Goal: Transaction & Acquisition: Purchase product/service

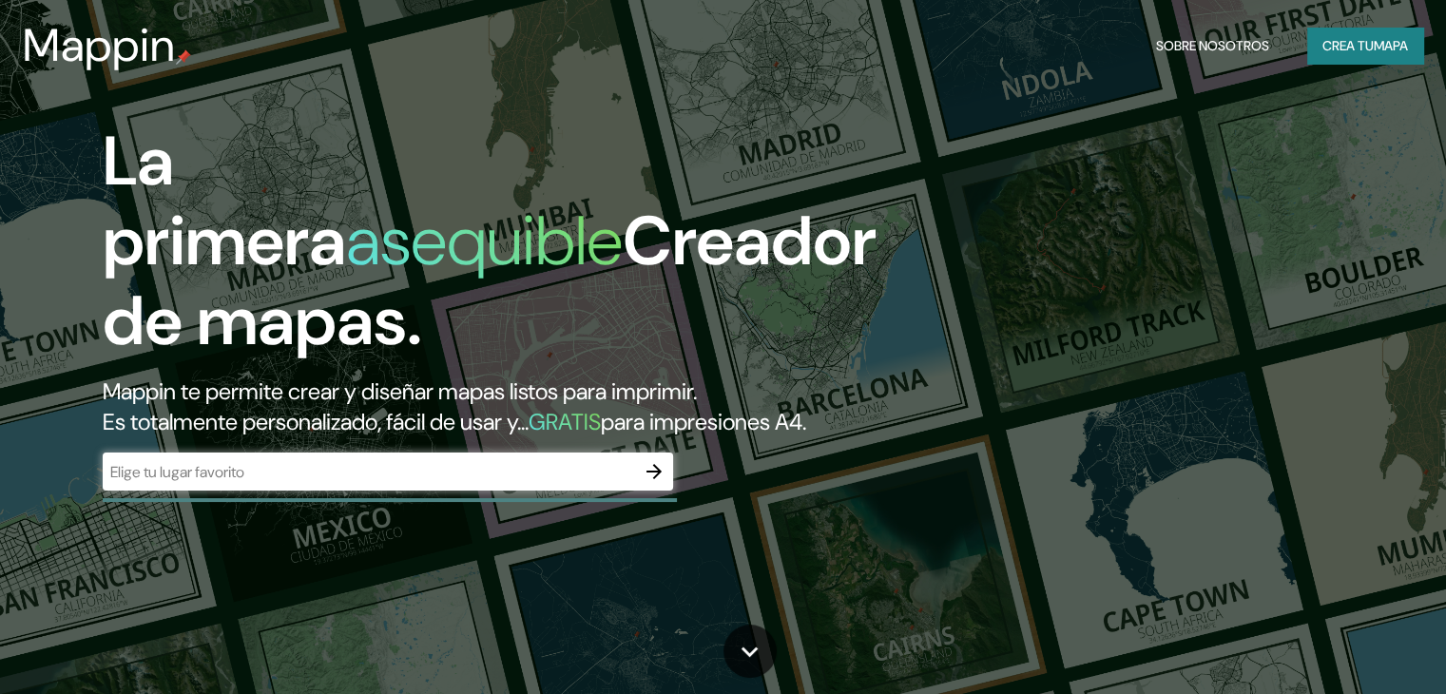
click at [885, 250] on div "La primera asequible Creador de mapas. Mappin te permite crear y diseñar mapas …" at bounding box center [464, 316] width 868 height 388
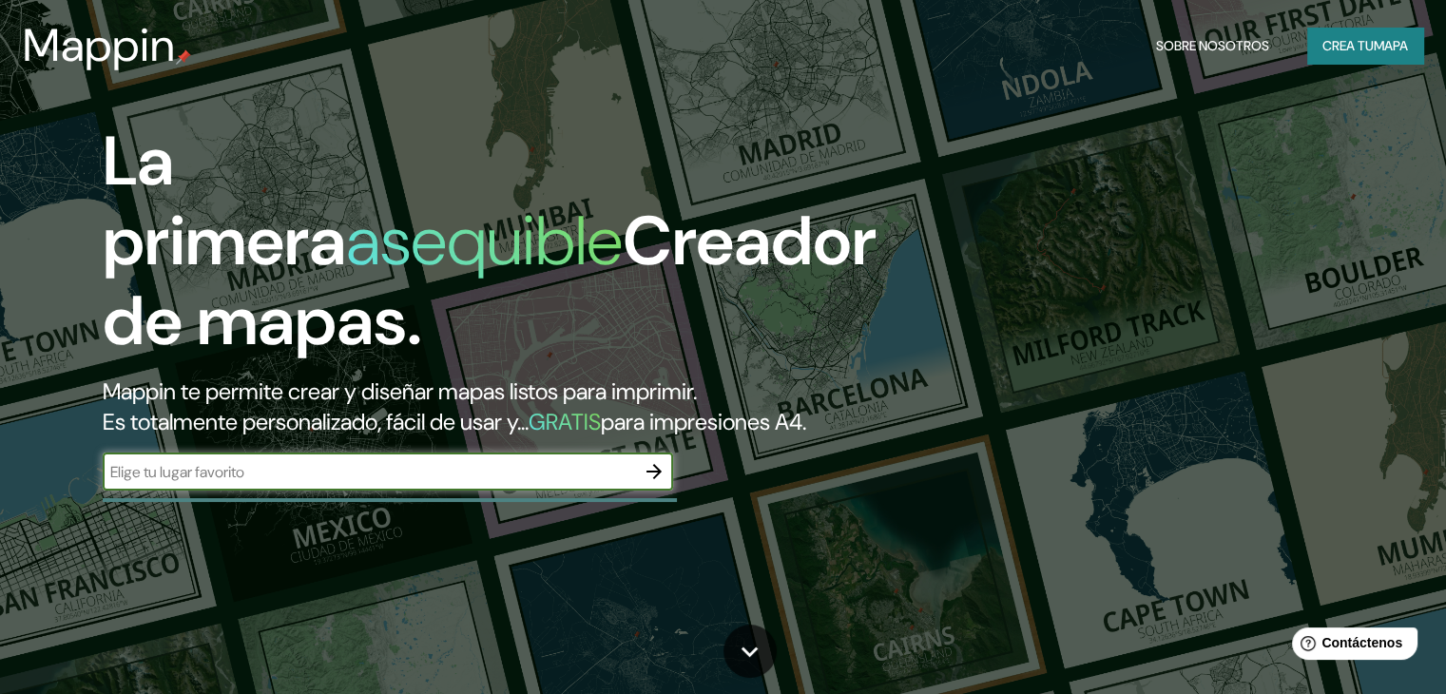
click at [412, 483] on input "text" at bounding box center [369, 472] width 532 height 22
type input "guatemala"
click at [650, 483] on icon "button" at bounding box center [653, 471] width 23 height 23
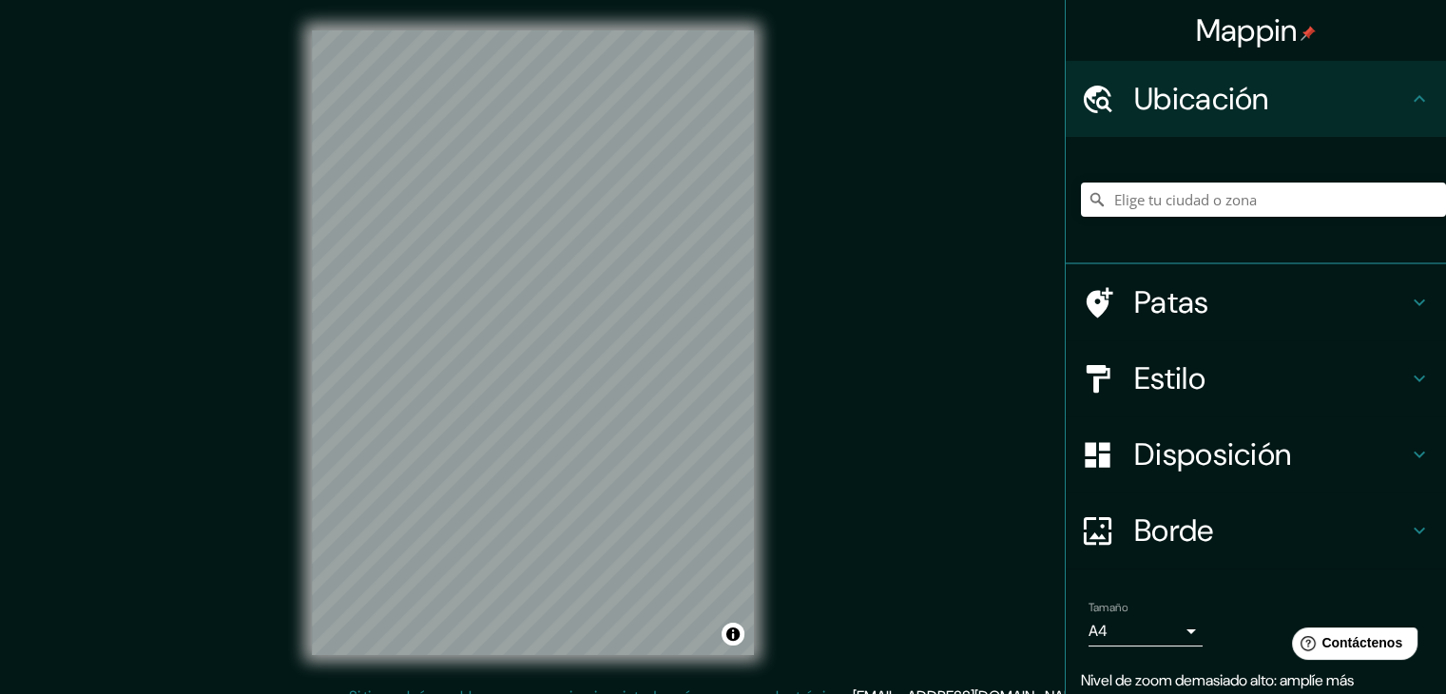
click at [306, 115] on div "© Mapbox © OpenStreetMap Improve this map" at bounding box center [532, 342] width 503 height 685
click at [1146, 393] on font "Estilo" at bounding box center [1169, 378] width 71 height 40
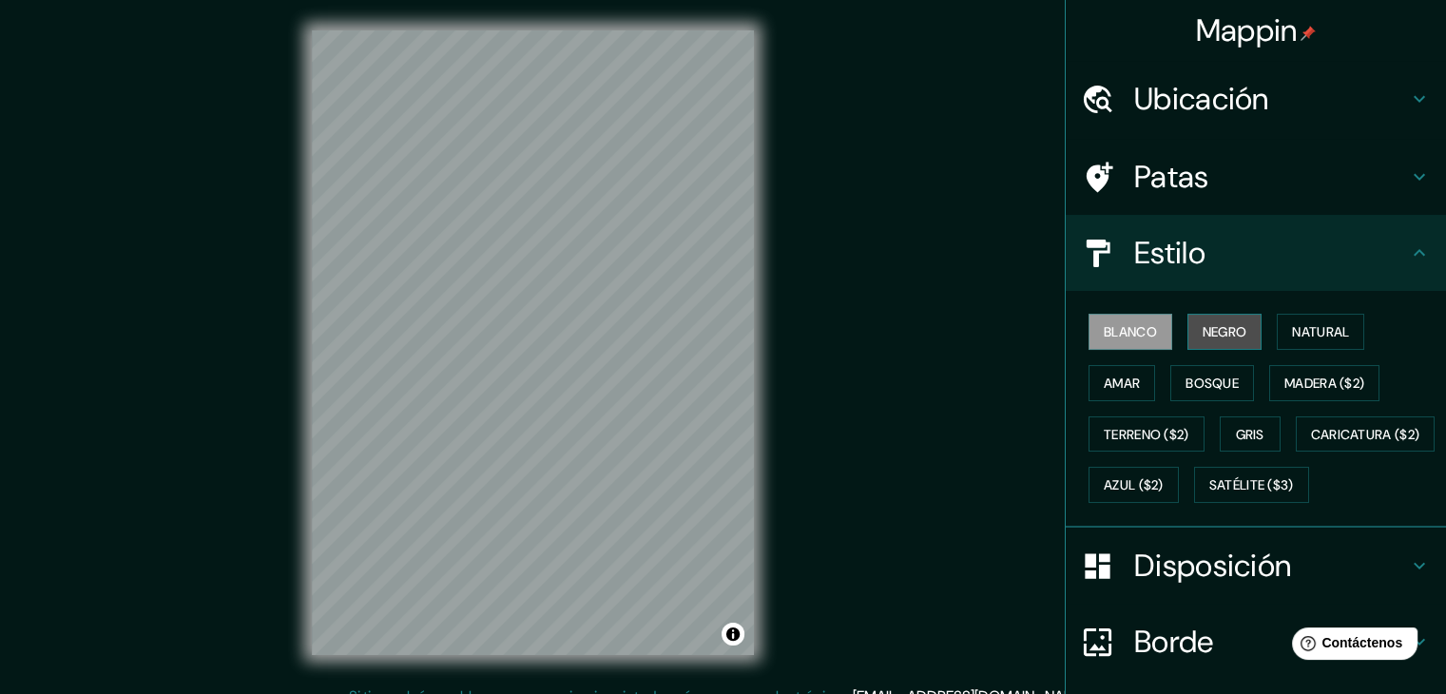
click at [1202, 343] on button "Negro" at bounding box center [1224, 332] width 75 height 36
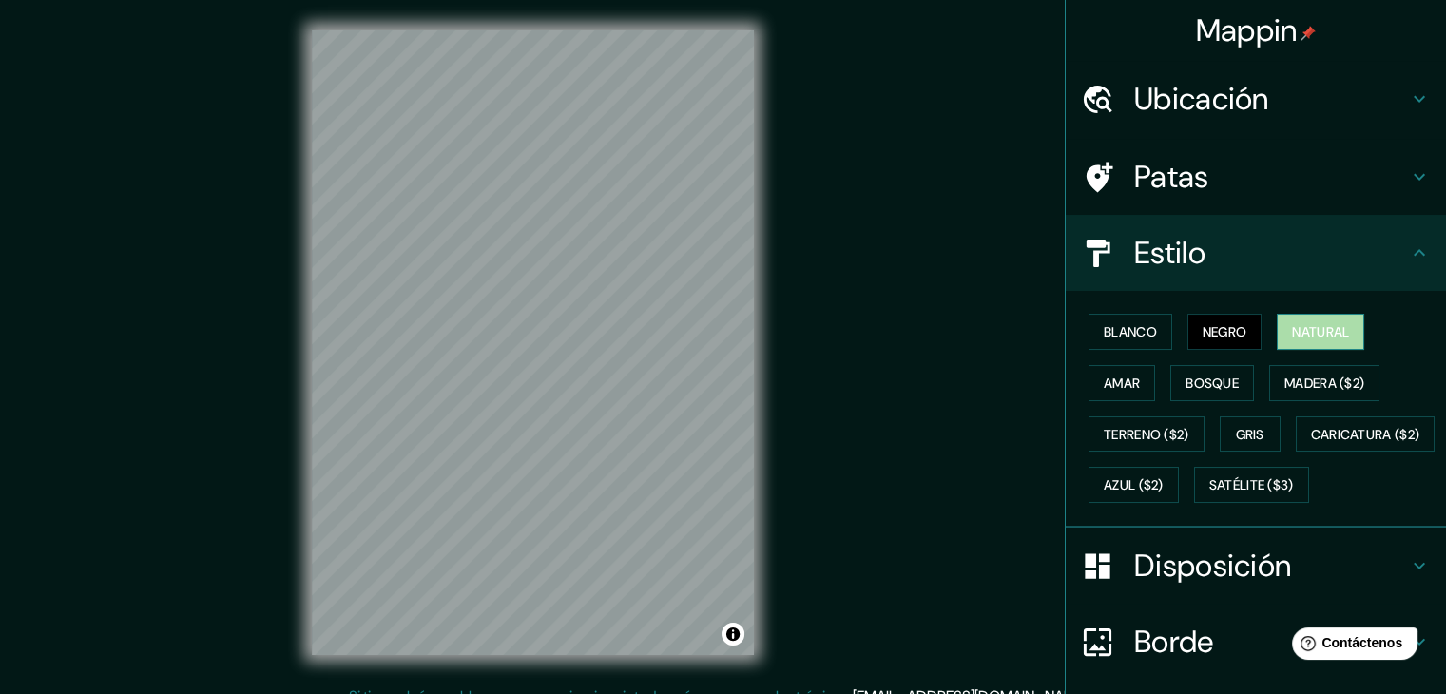
click at [1300, 336] on font "Natural" at bounding box center [1320, 331] width 57 height 17
click at [1236, 427] on font "Gris" at bounding box center [1250, 434] width 29 height 17
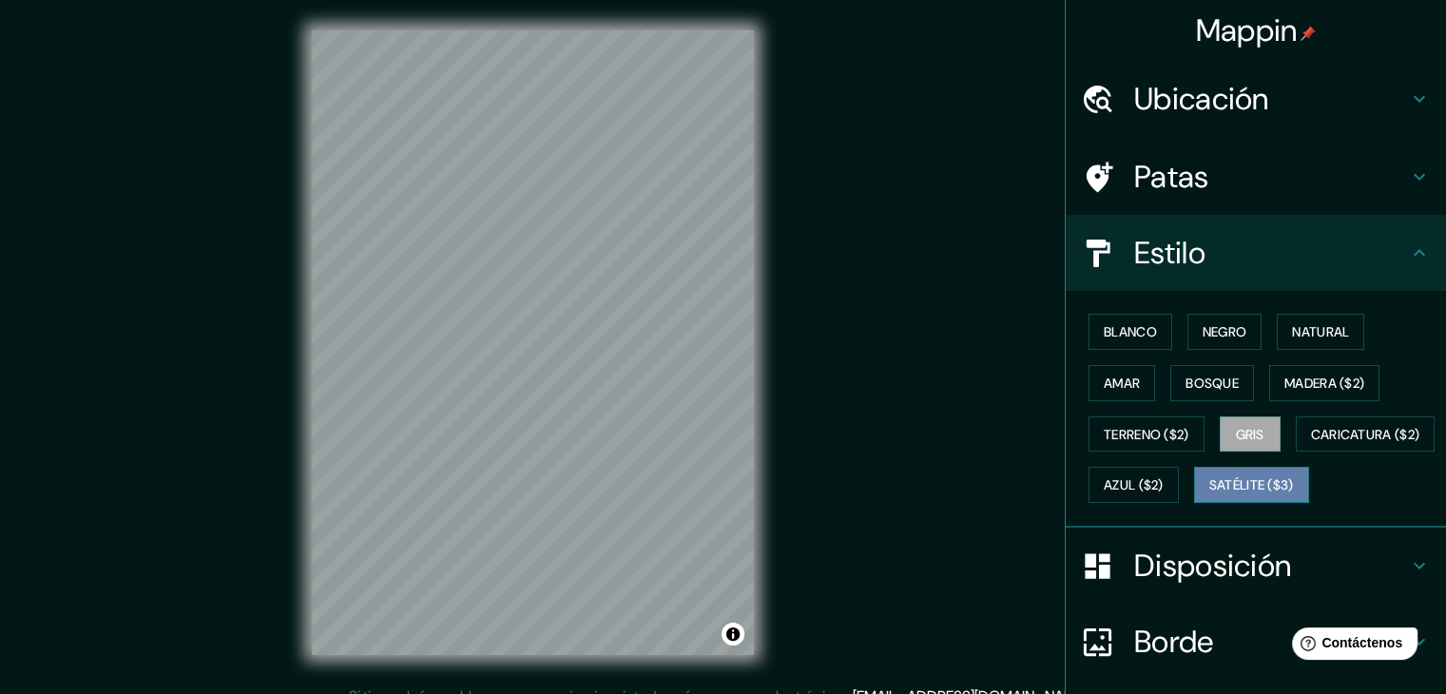
click at [1209, 494] on font "Satélite ($3)" at bounding box center [1251, 485] width 85 height 17
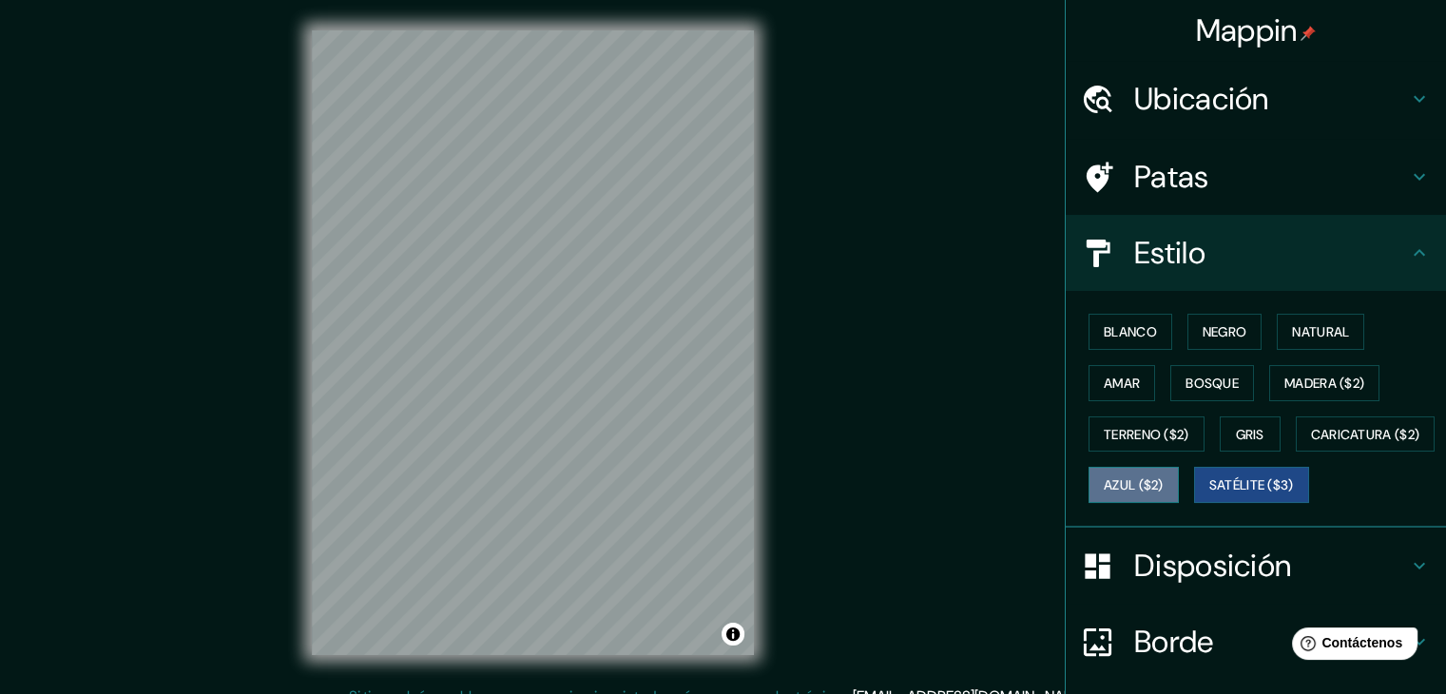
click at [1179, 483] on button "Azul ($2)" at bounding box center [1133, 485] width 90 height 36
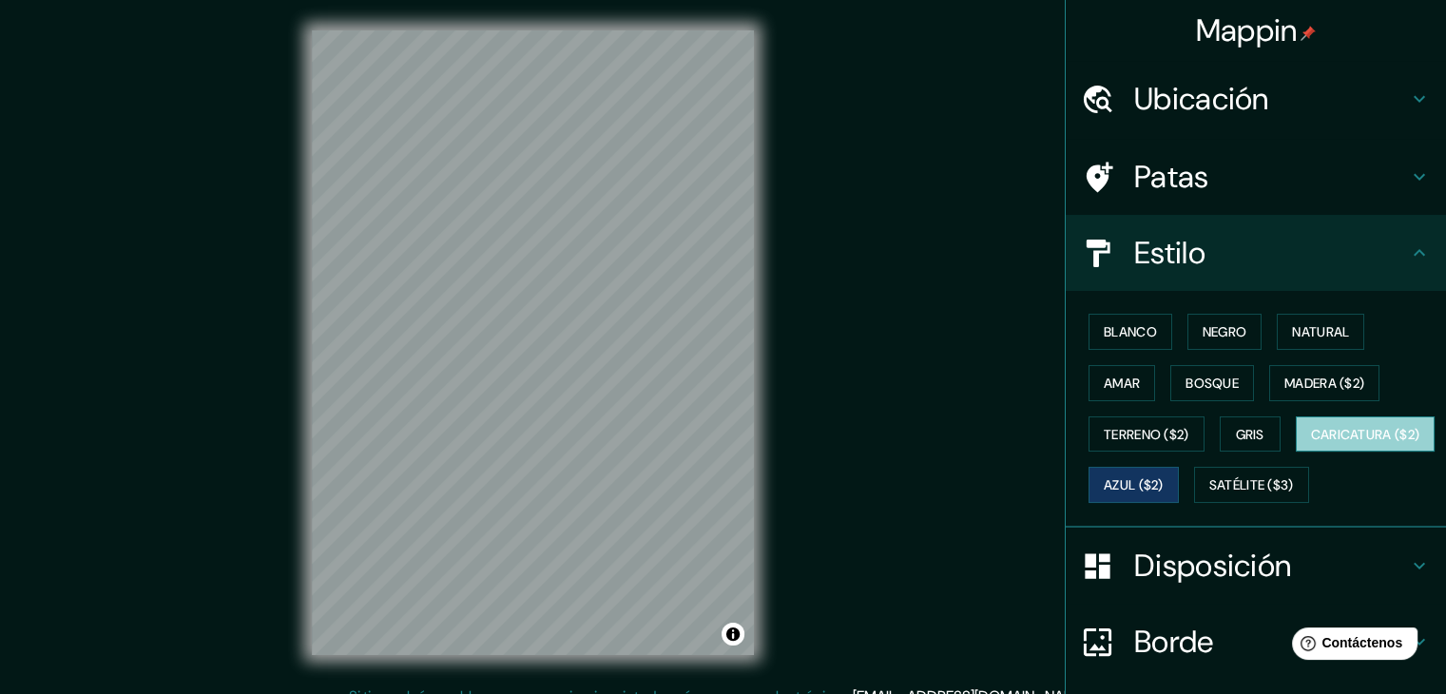
click at [1311, 443] on font "Caricatura ($2)" at bounding box center [1365, 434] width 109 height 17
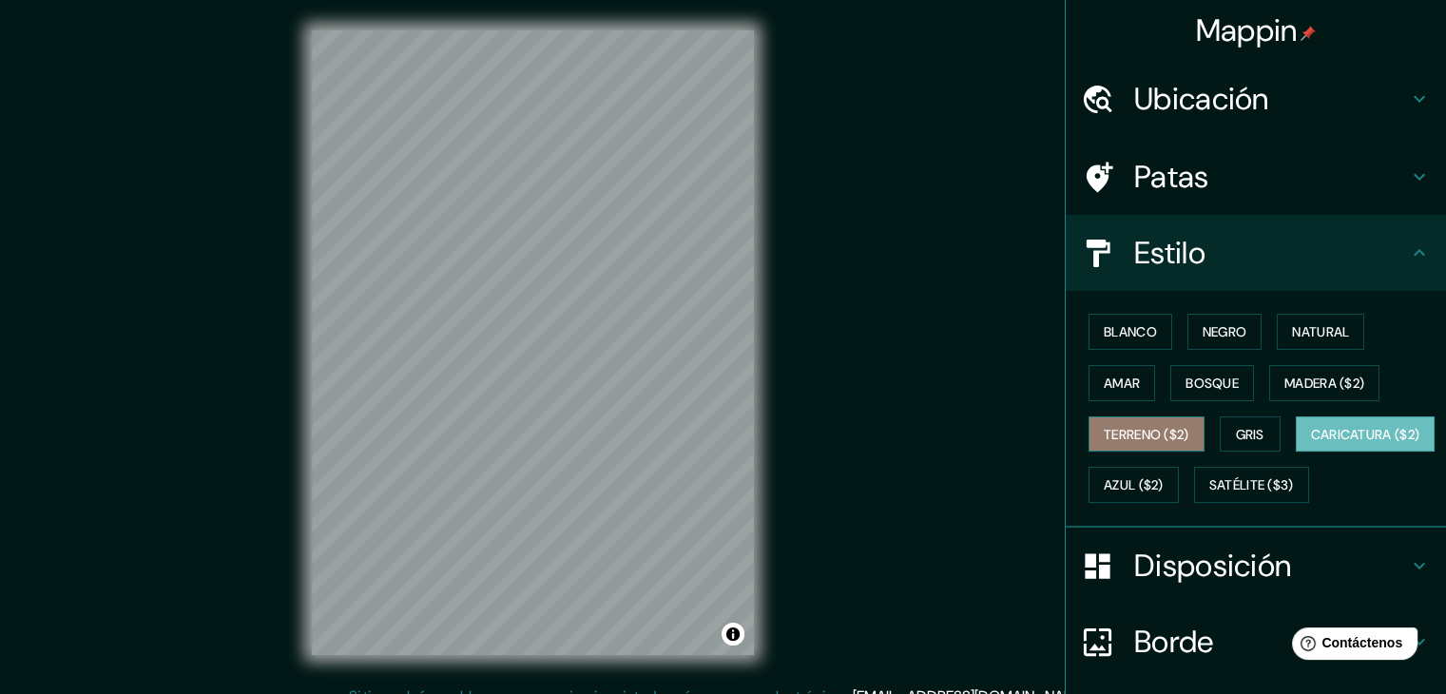
click at [1145, 426] on font "Terreno ($2)" at bounding box center [1146, 434] width 86 height 17
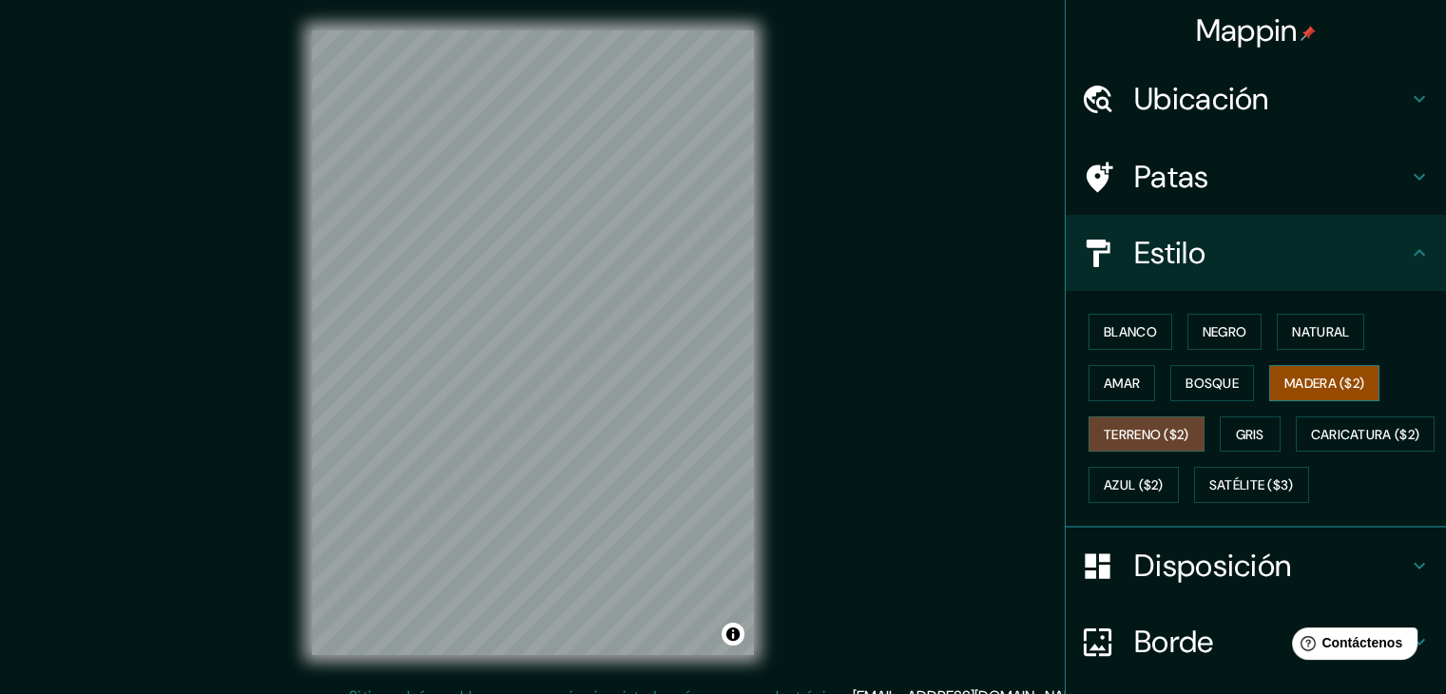
click at [1293, 382] on font "Madera ($2)" at bounding box center [1324, 382] width 80 height 17
click at [1200, 385] on font "Bosque" at bounding box center [1211, 382] width 53 height 17
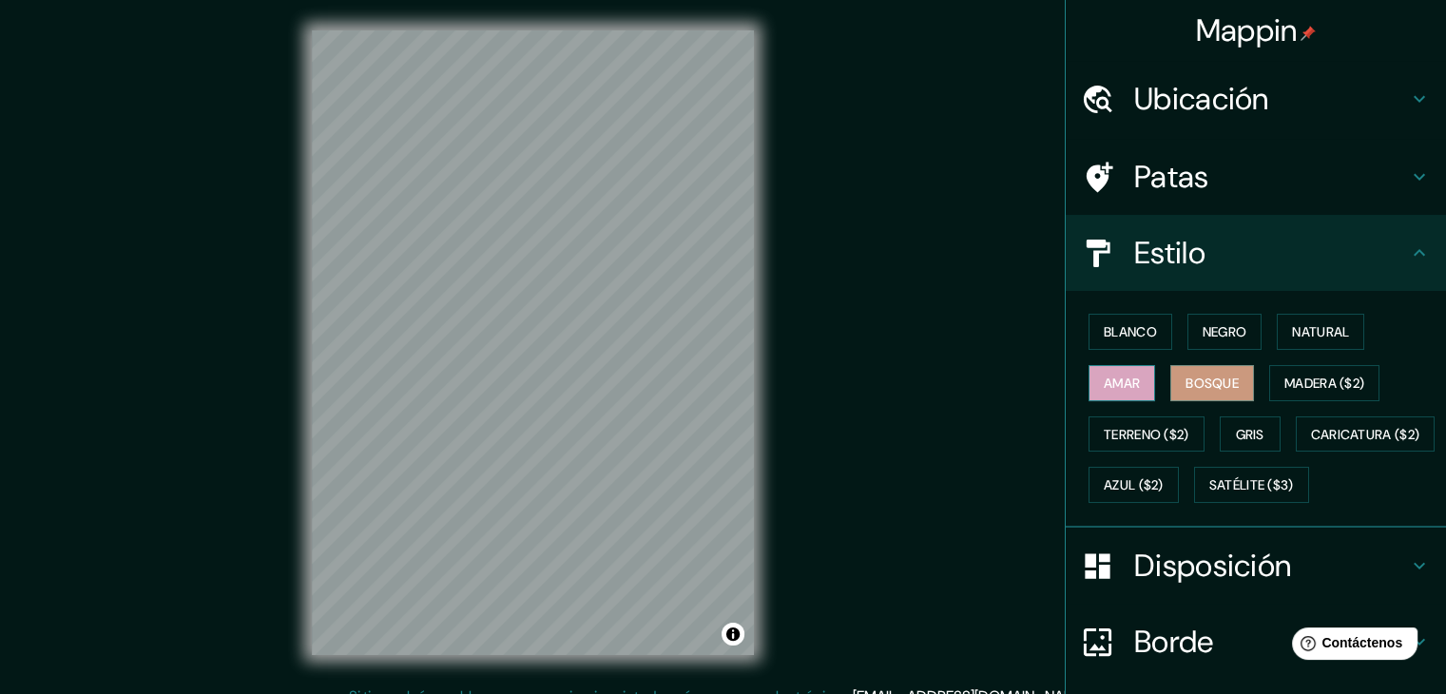
click at [1124, 378] on font "Amar" at bounding box center [1121, 382] width 36 height 17
click at [1121, 325] on font "Blanco" at bounding box center [1129, 331] width 53 height 17
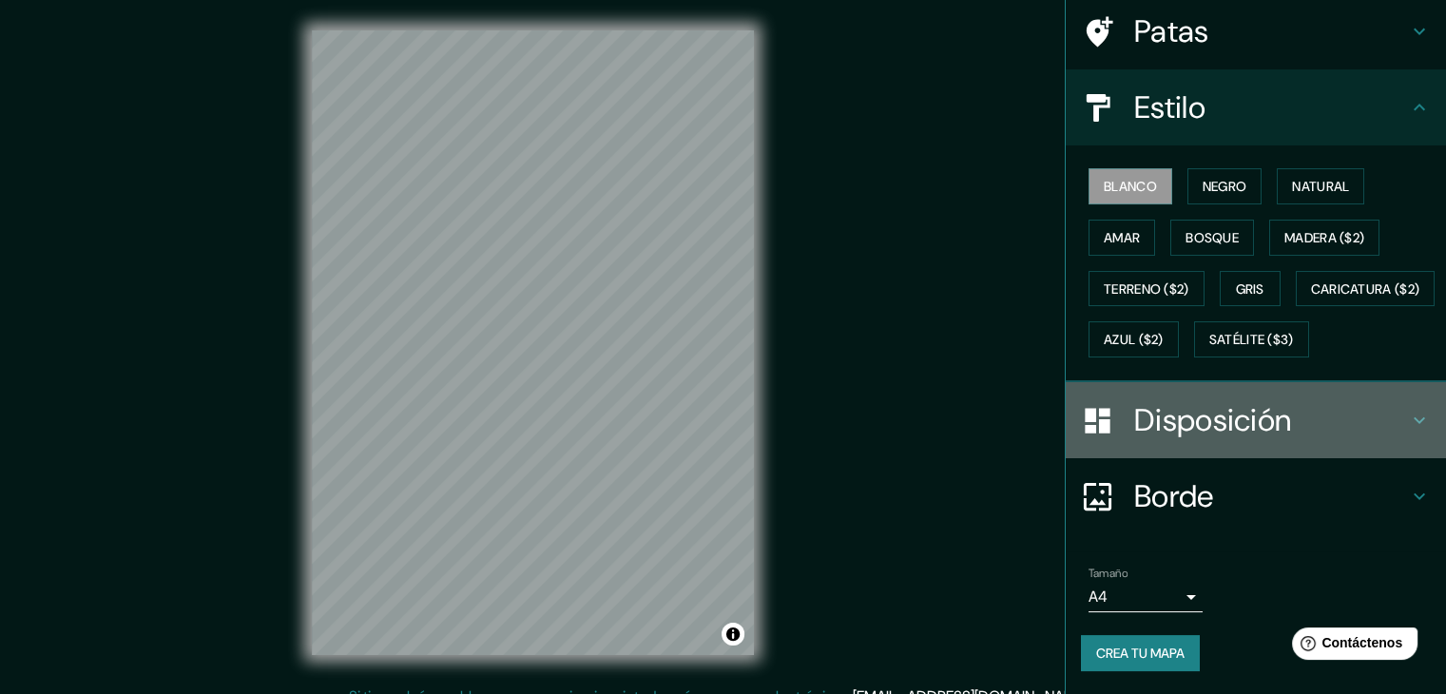
click at [1175, 439] on font "Disposición" at bounding box center [1212, 420] width 157 height 40
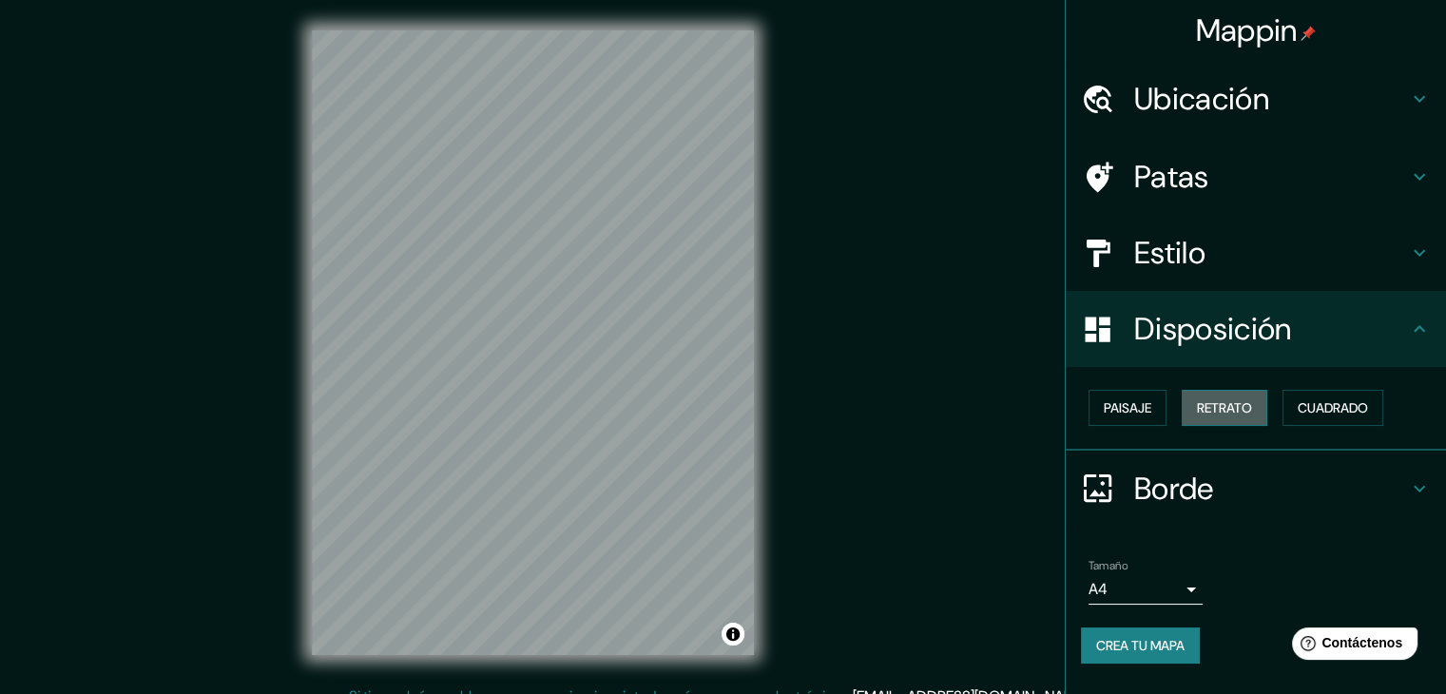
click at [1220, 415] on font "Retrato" at bounding box center [1224, 407] width 55 height 17
click at [1154, 395] on button "Paisaje" at bounding box center [1127, 408] width 78 height 36
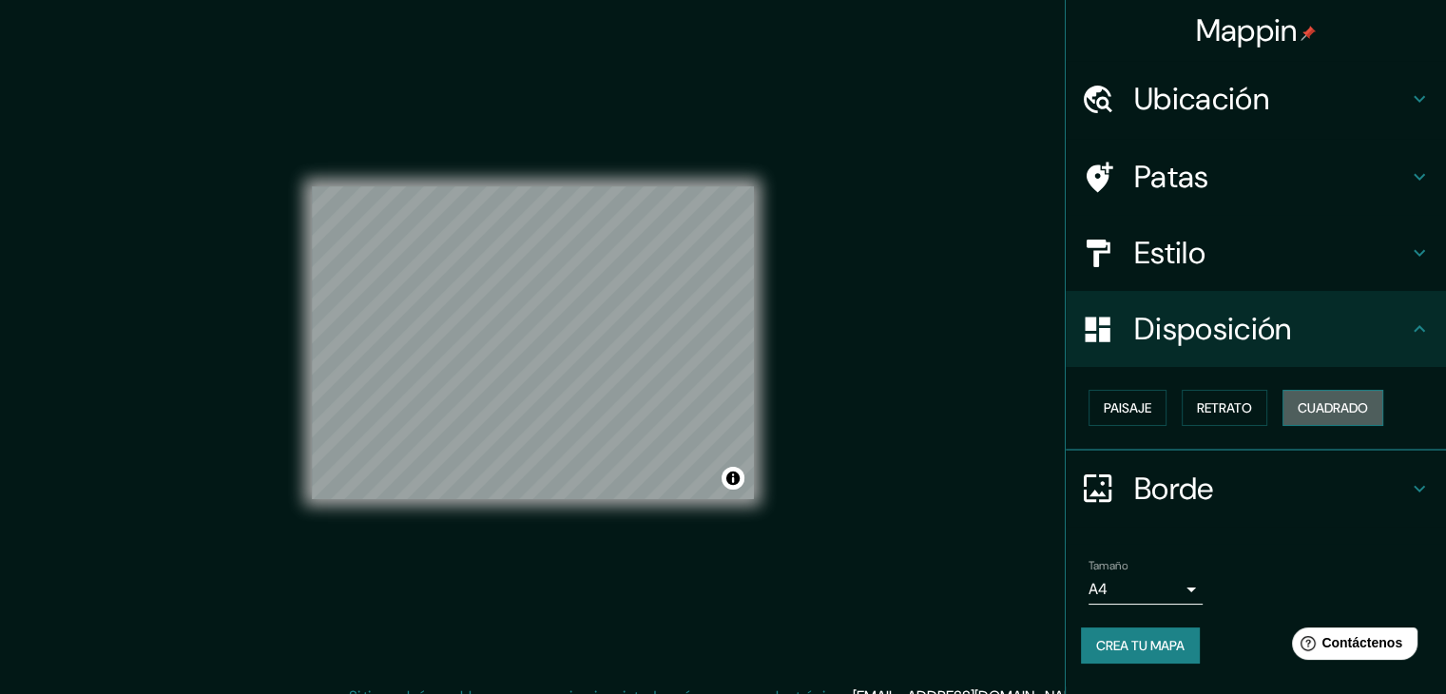
click at [1314, 399] on font "Cuadrado" at bounding box center [1332, 407] width 70 height 17
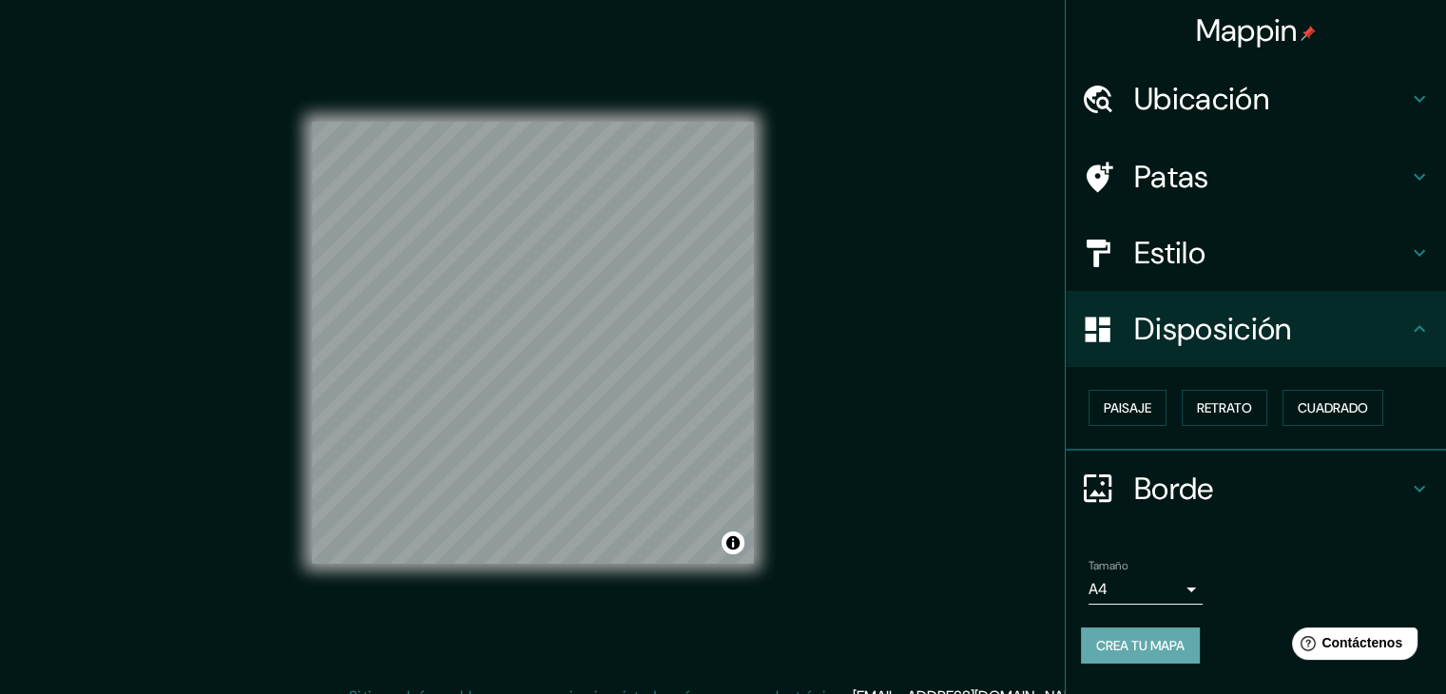
click at [1153, 639] on font "Crea tu mapa" at bounding box center [1140, 645] width 88 height 17
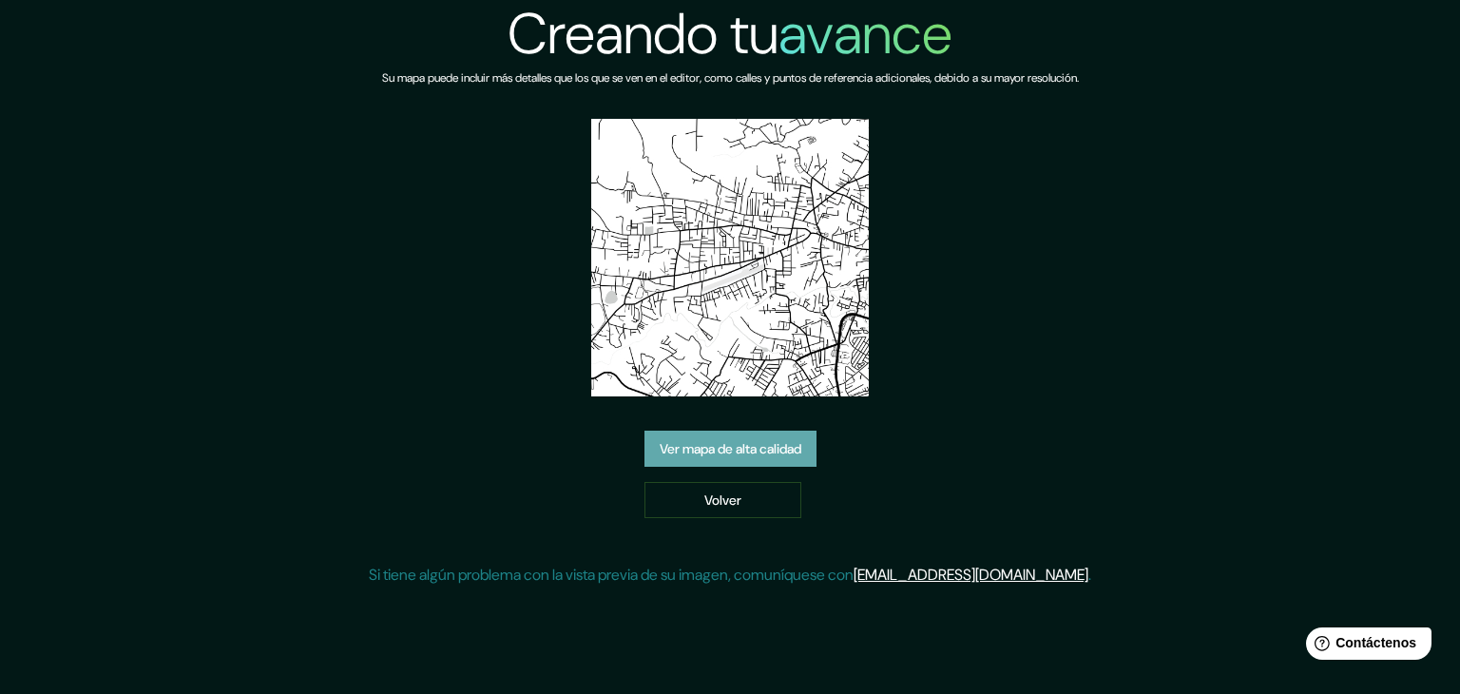
click at [684, 461] on link "Ver mapa de alta calidad" at bounding box center [730, 449] width 172 height 36
click at [735, 275] on img at bounding box center [730, 258] width 278 height 278
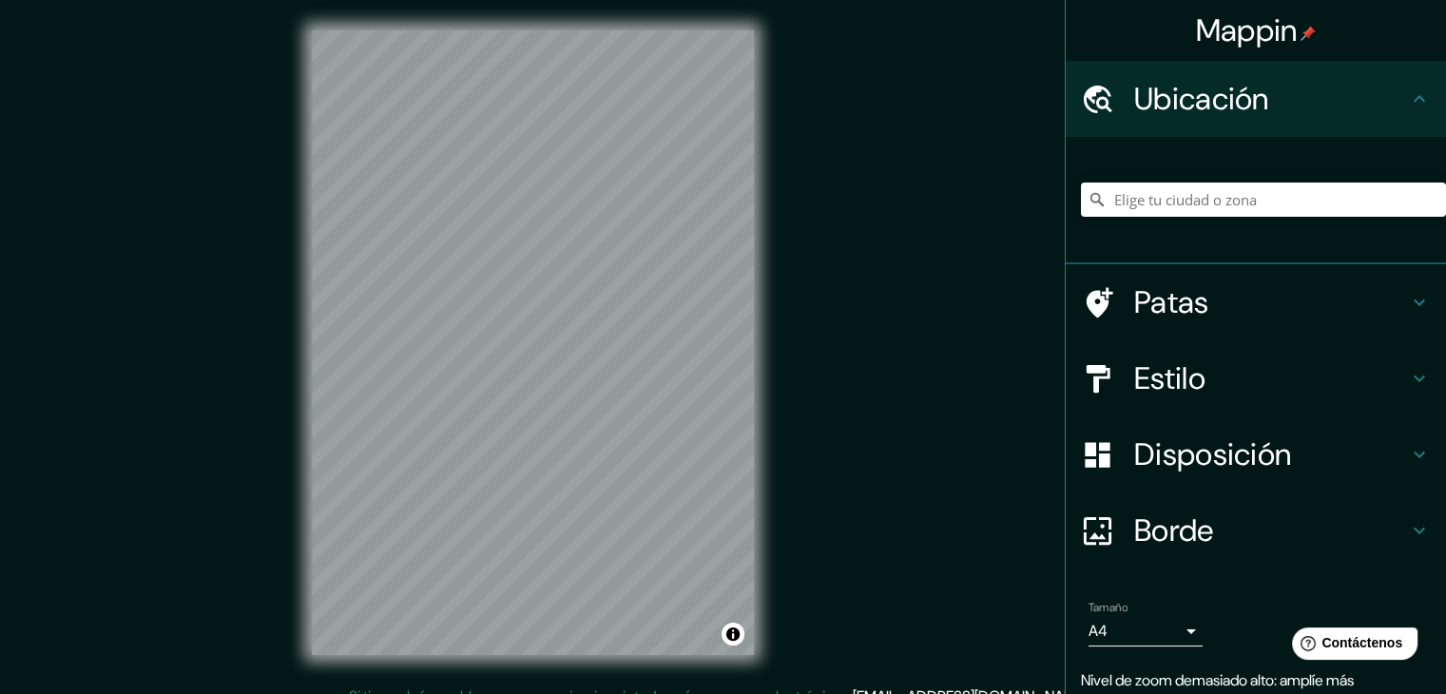
click at [756, 301] on div "© Mapbox © OpenStreetMap Mejorar este mapa" at bounding box center [532, 342] width 503 height 685
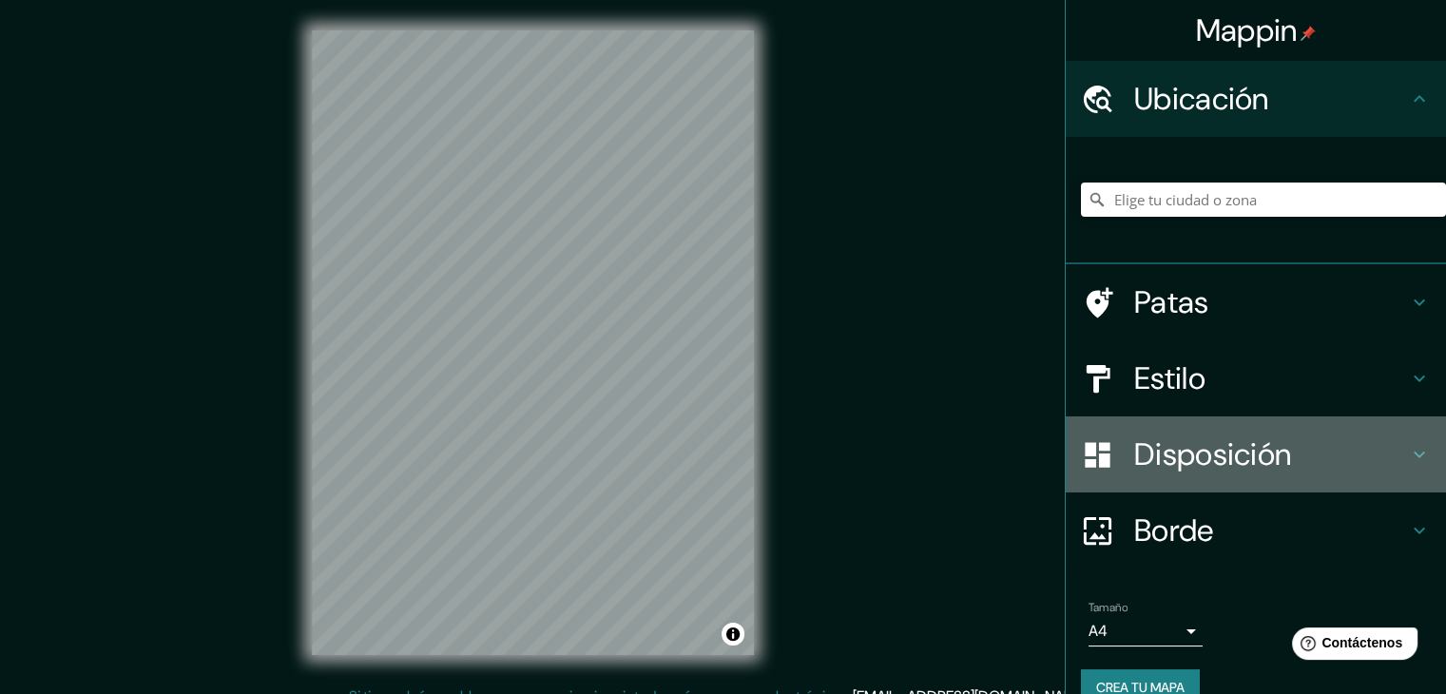
click at [1153, 465] on font "Disposición" at bounding box center [1212, 454] width 157 height 40
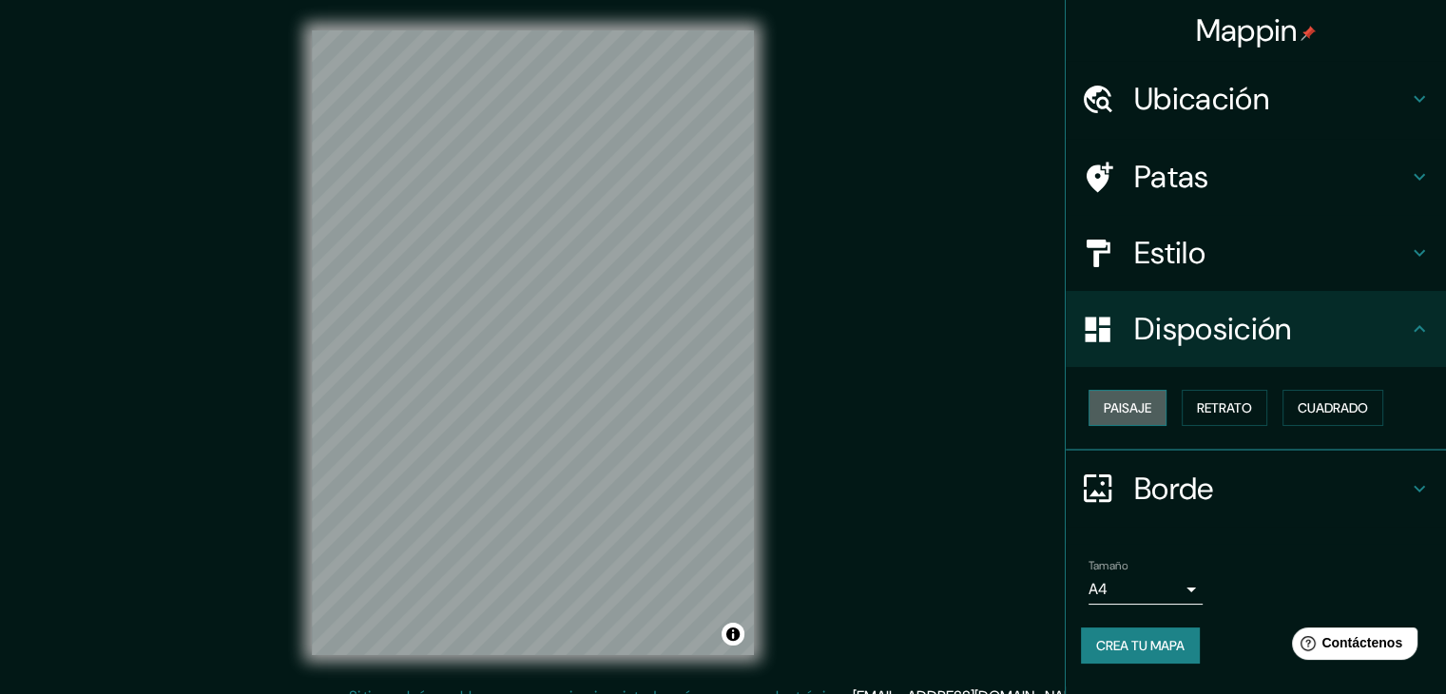
click at [1148, 399] on font "Paisaje" at bounding box center [1127, 407] width 48 height 17
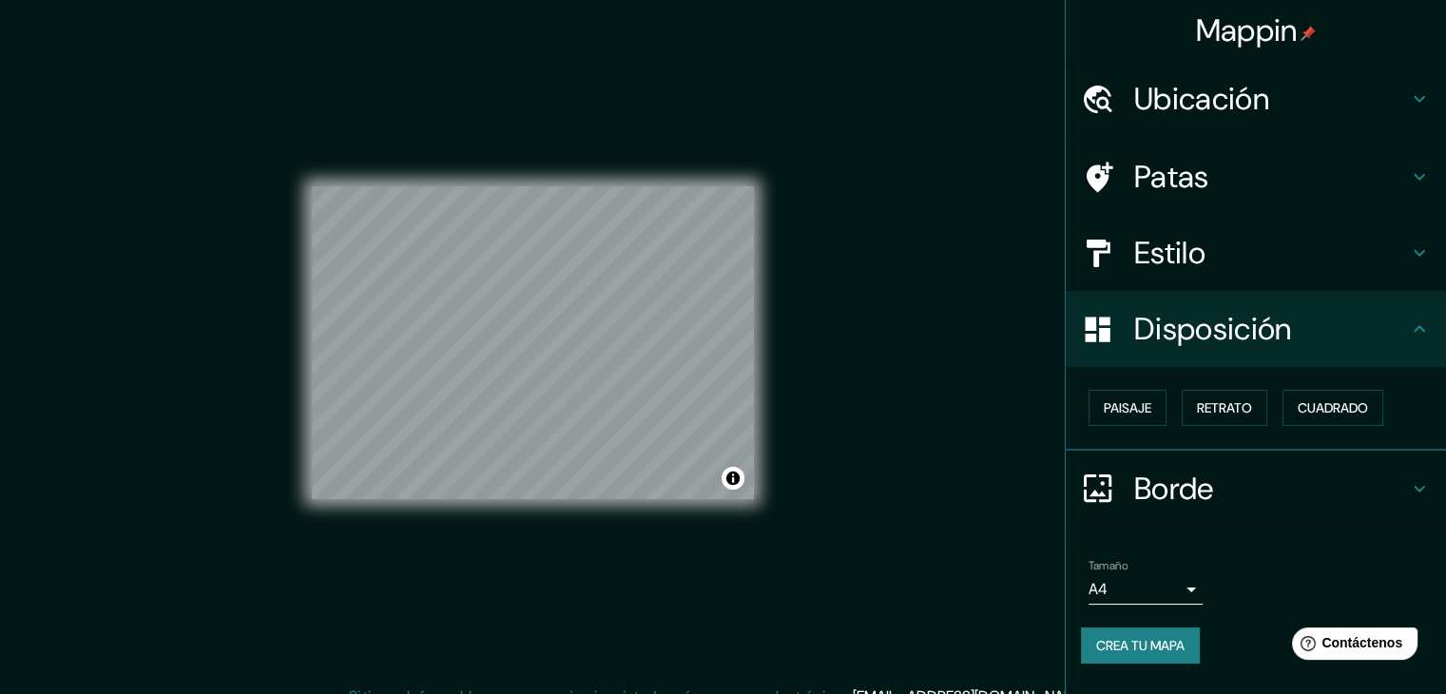
scroll to position [22, 0]
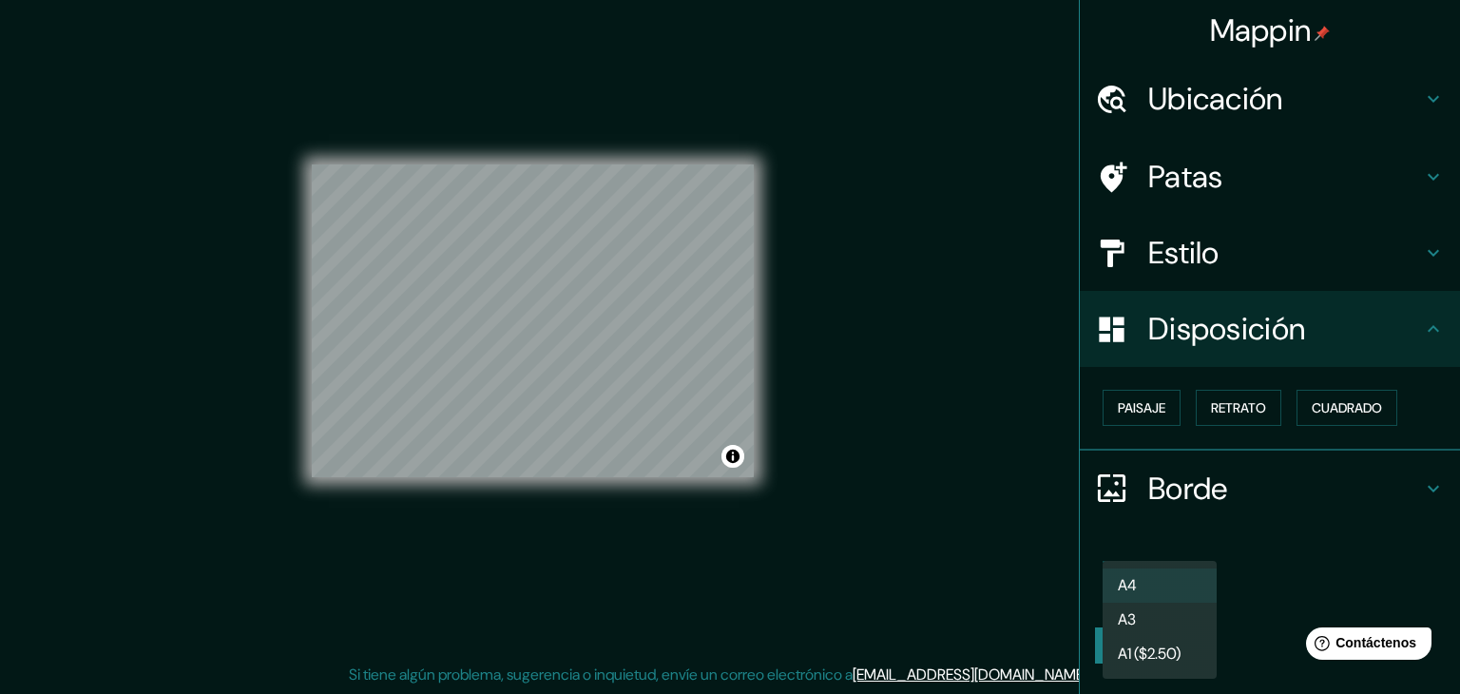
click at [1183, 594] on body "Mappin Ubicación Patas Estilo Disposición Paisaje Retrato Cuadrado Borde Elige …" at bounding box center [730, 325] width 1460 height 694
click at [1144, 623] on li "A3" at bounding box center [1159, 621] width 114 height 35
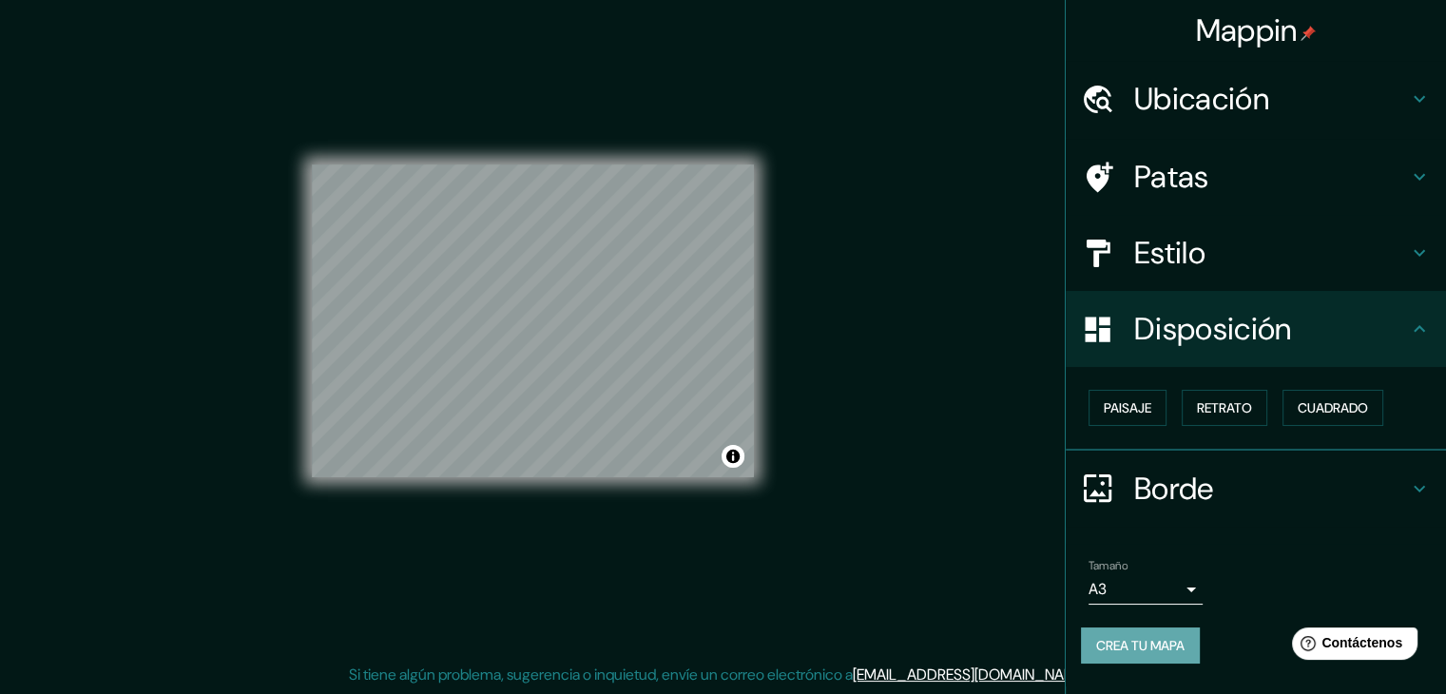
click at [1141, 639] on font "Crea tu mapa" at bounding box center [1140, 645] width 88 height 17
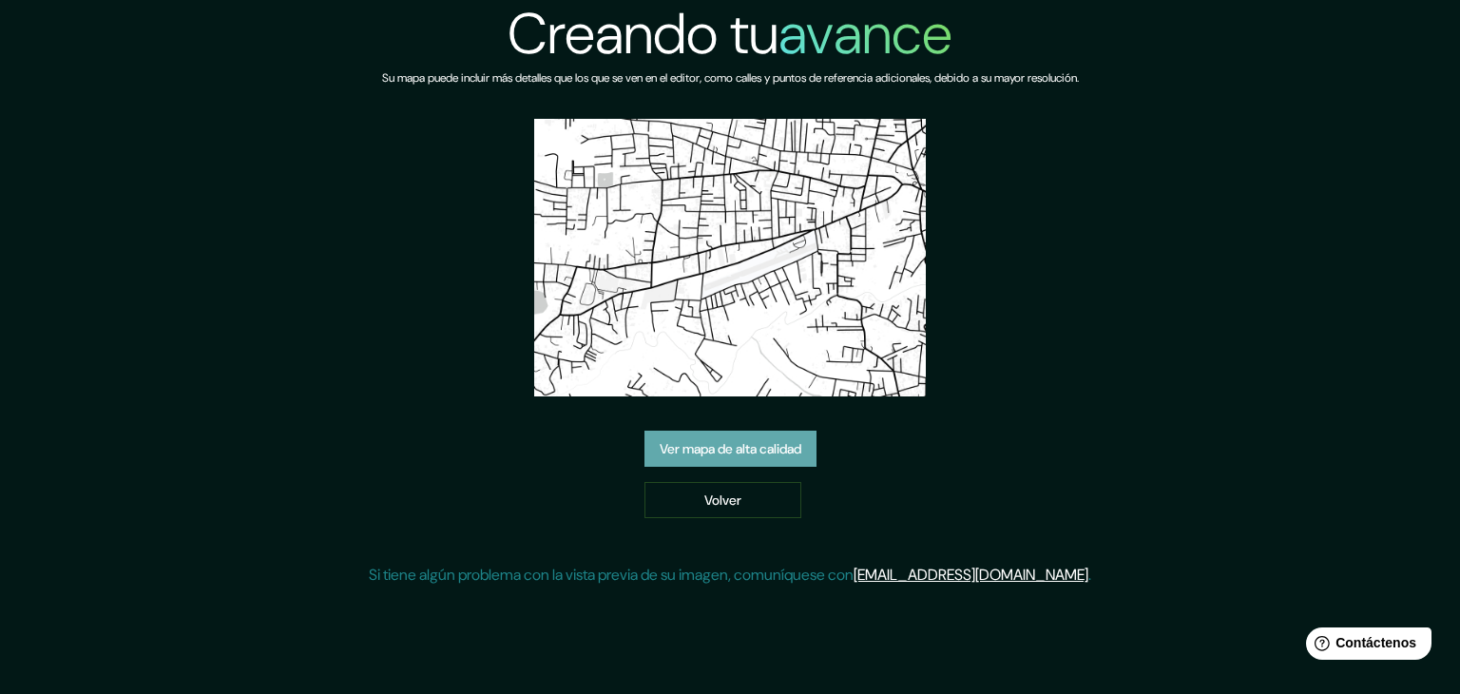
click at [768, 438] on font "Ver mapa de alta calidad" at bounding box center [731, 448] width 142 height 25
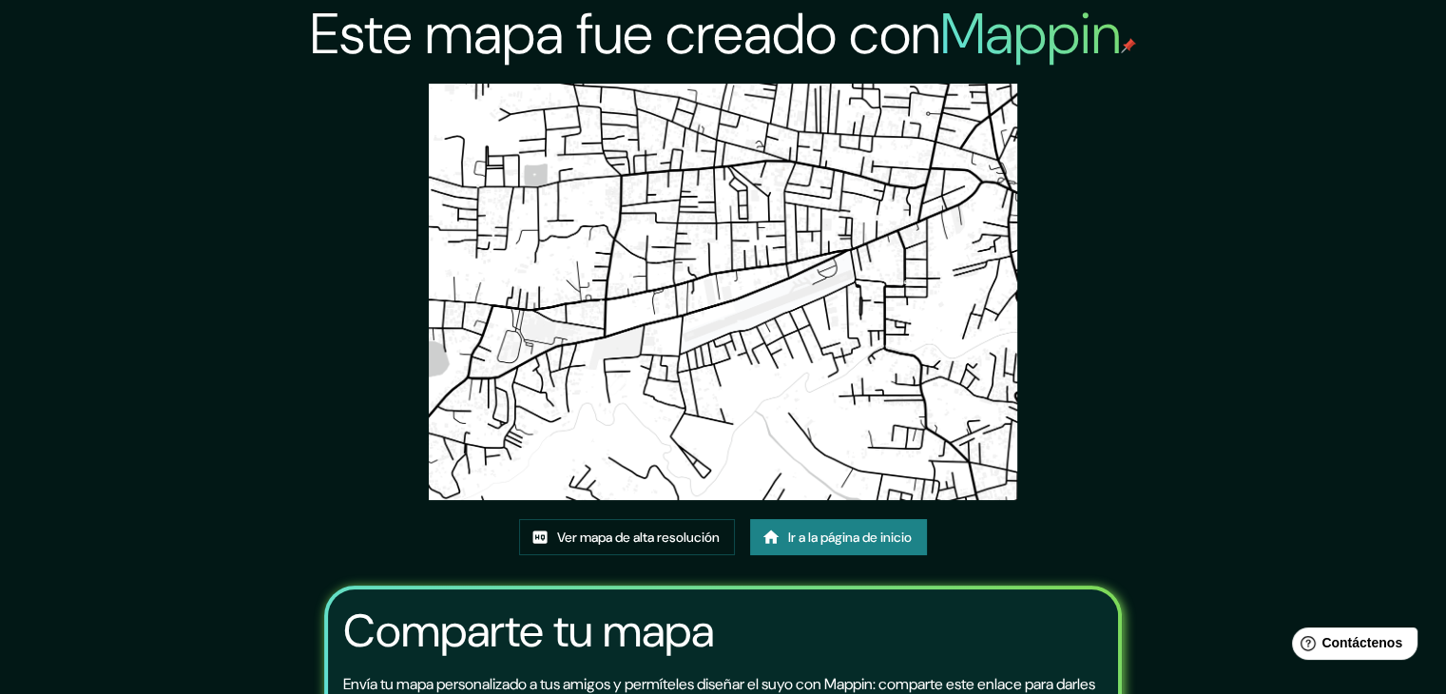
scroll to position [26, 0]
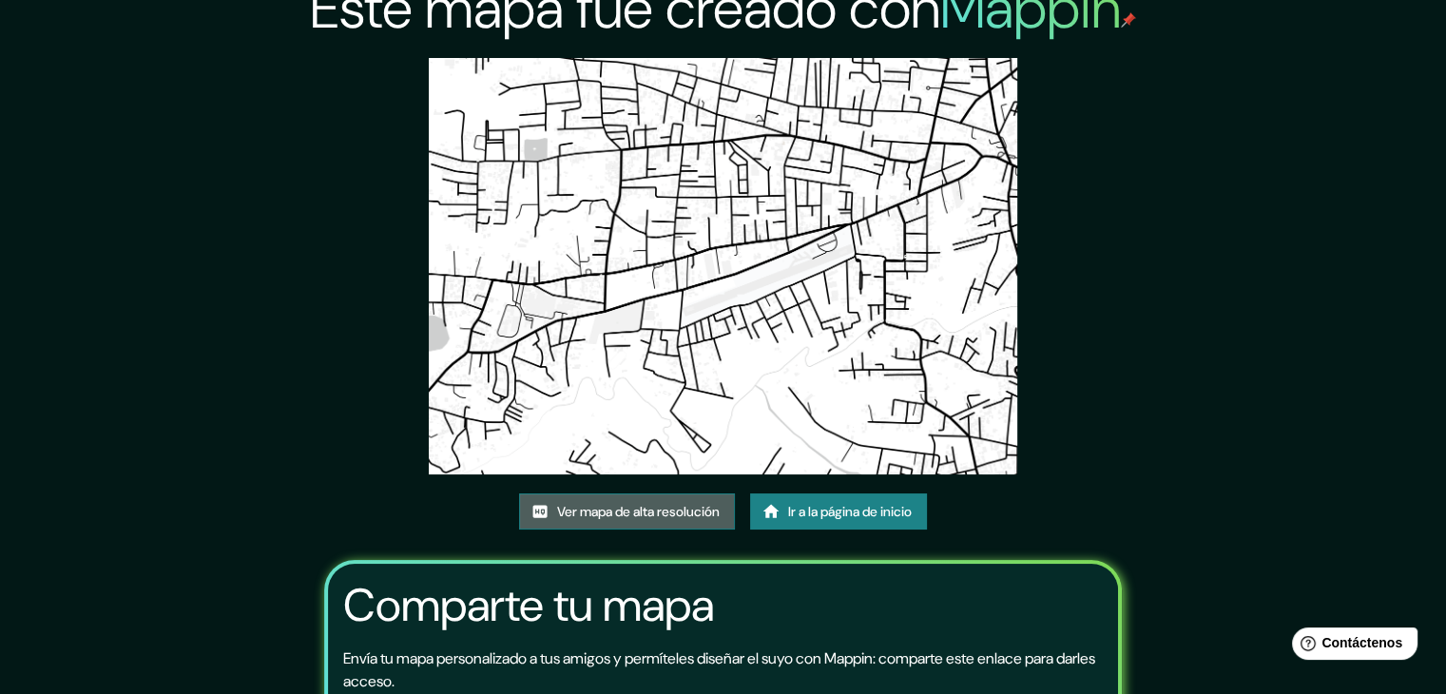
click at [633, 507] on font "Ver mapa de alta resolución" at bounding box center [638, 511] width 163 height 17
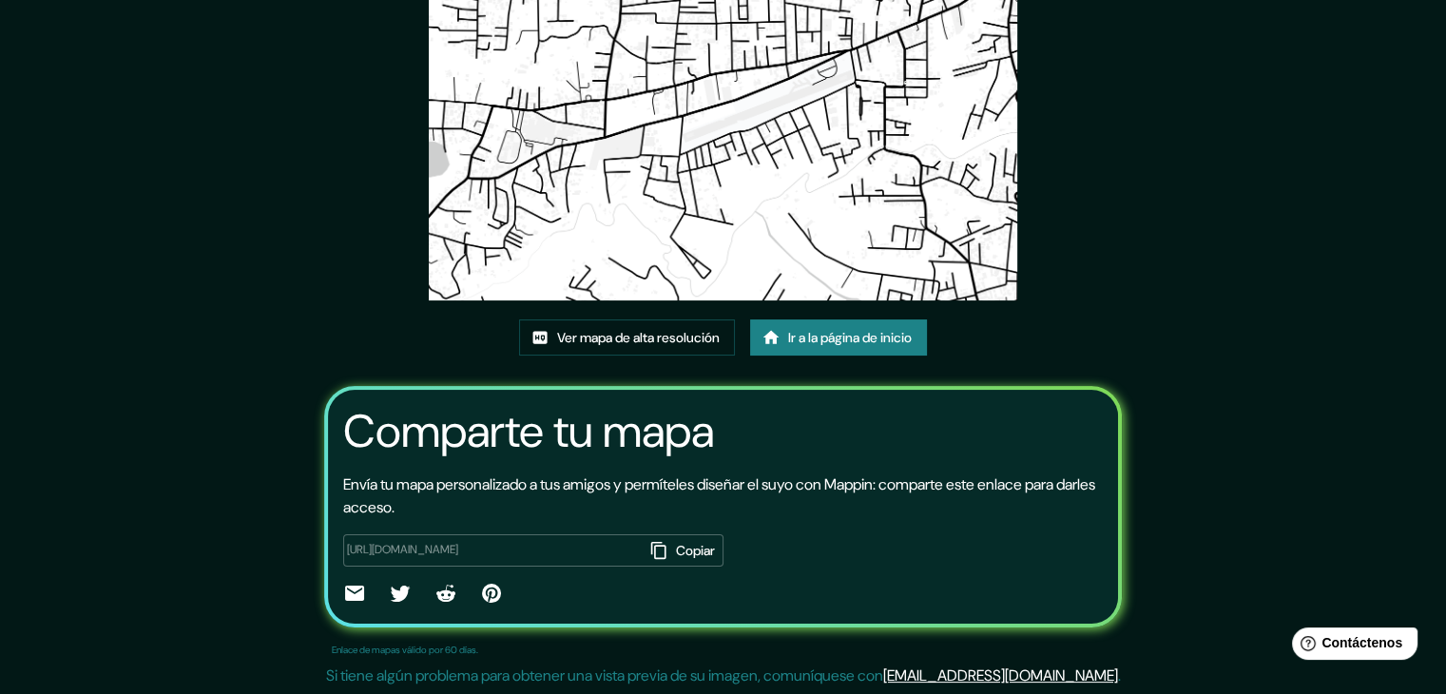
scroll to position [0, 0]
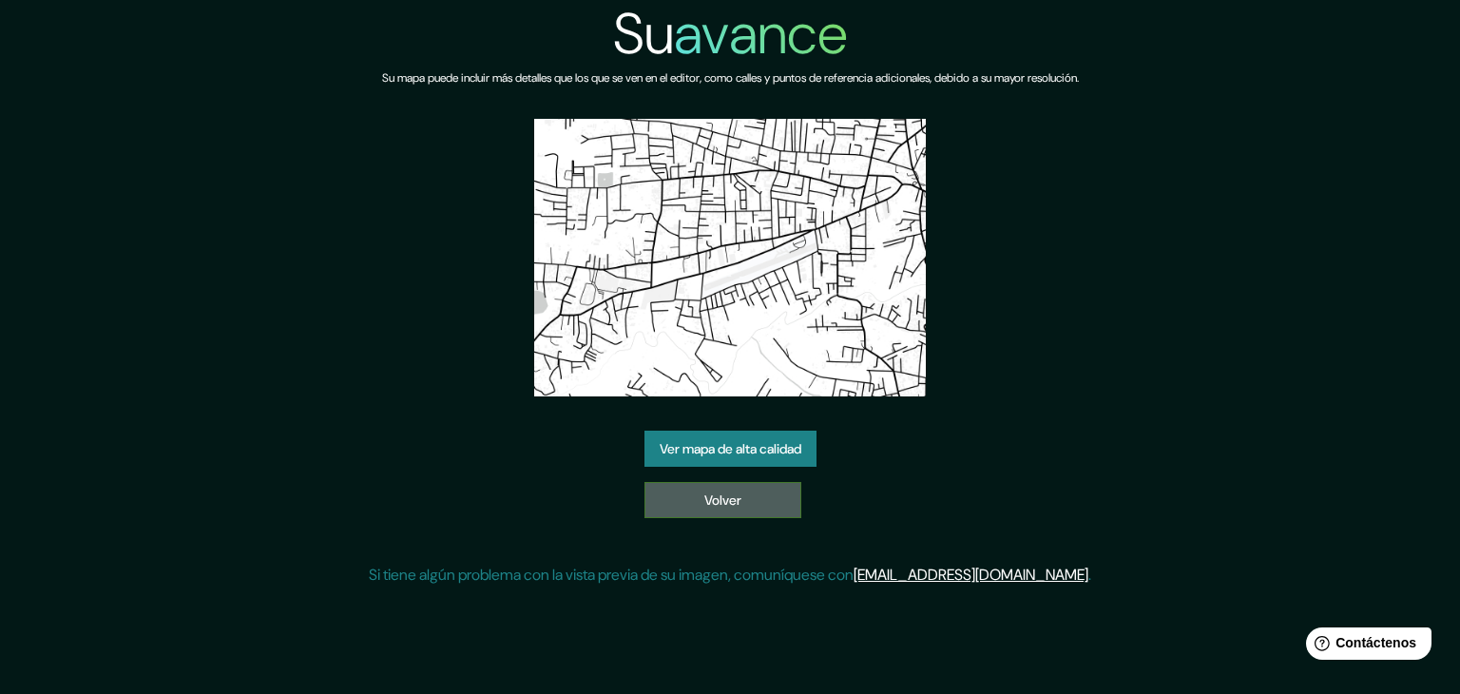
click at [730, 514] on link "Volver" at bounding box center [722, 500] width 157 height 36
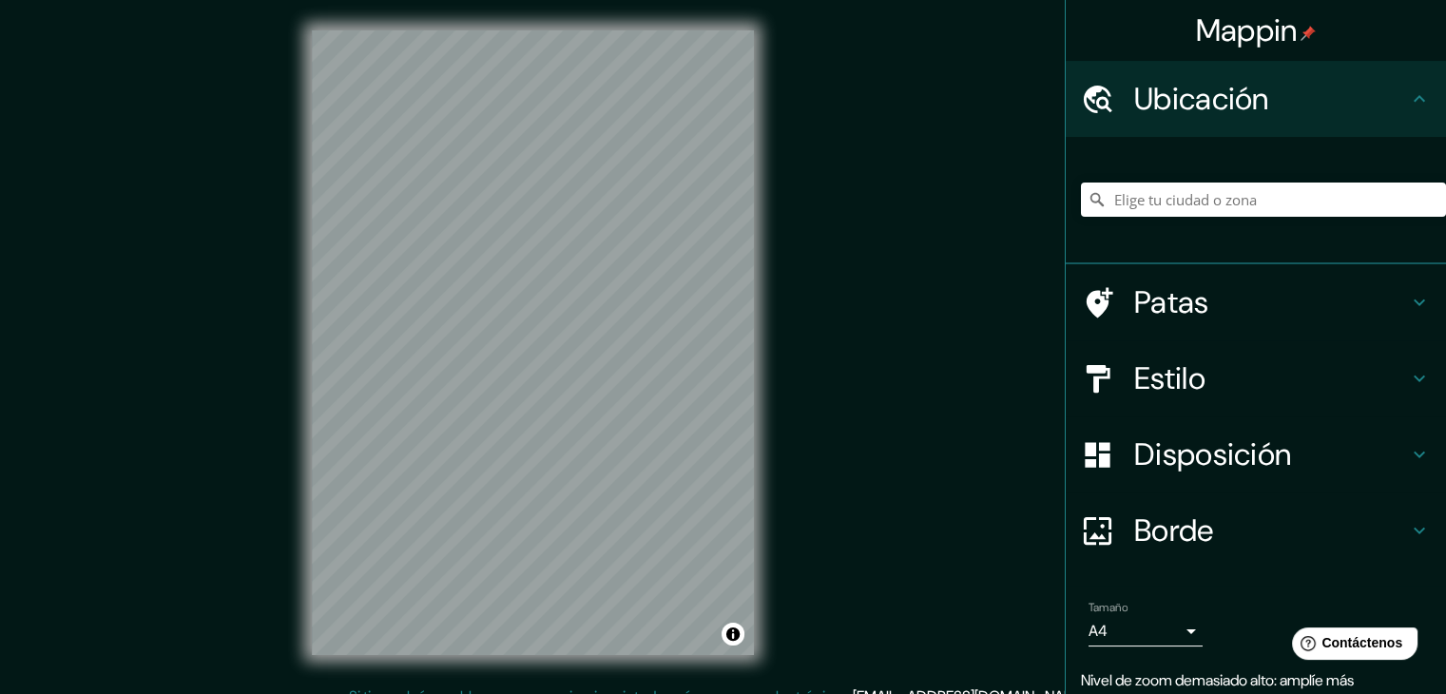
click at [266, 125] on div "Mappin Ubicación Patas Estilo Disposición Borde Elige un borde. Consejo : puede…" at bounding box center [723, 358] width 1446 height 716
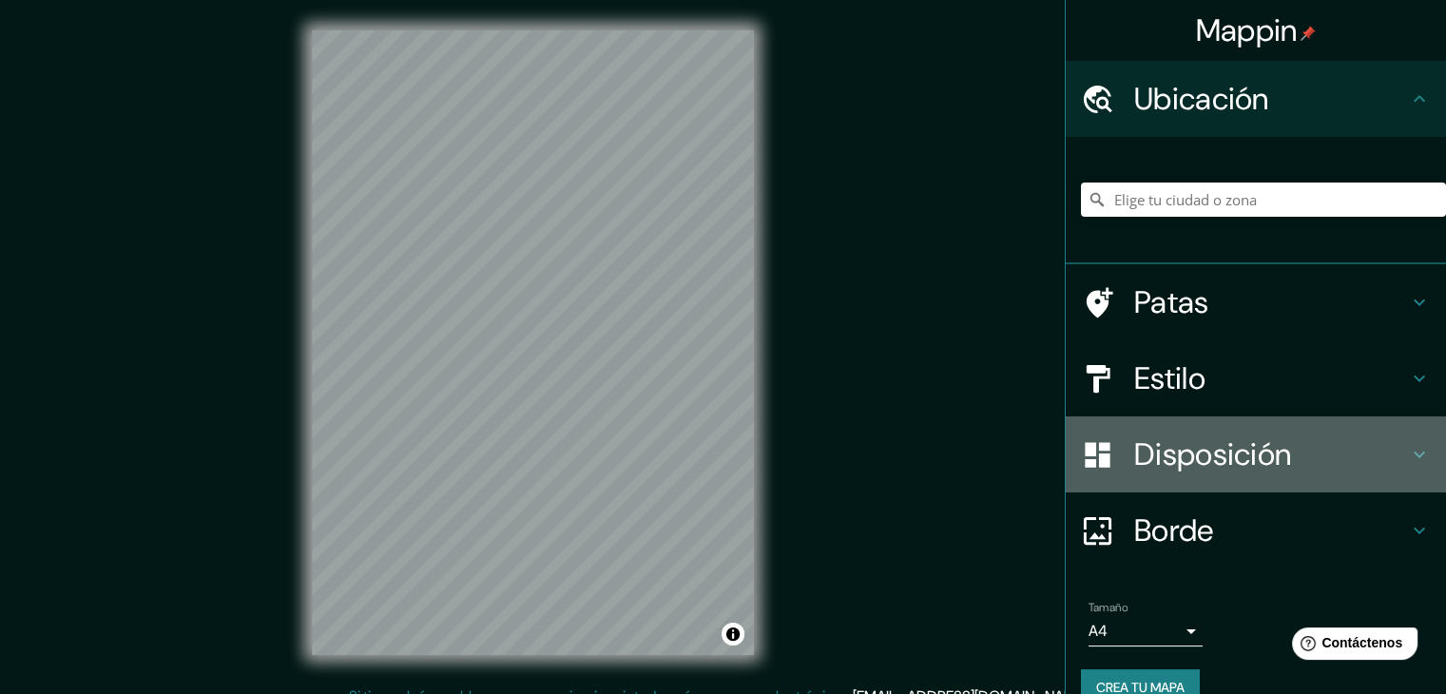
click at [1170, 468] on font "Disposición" at bounding box center [1212, 454] width 157 height 40
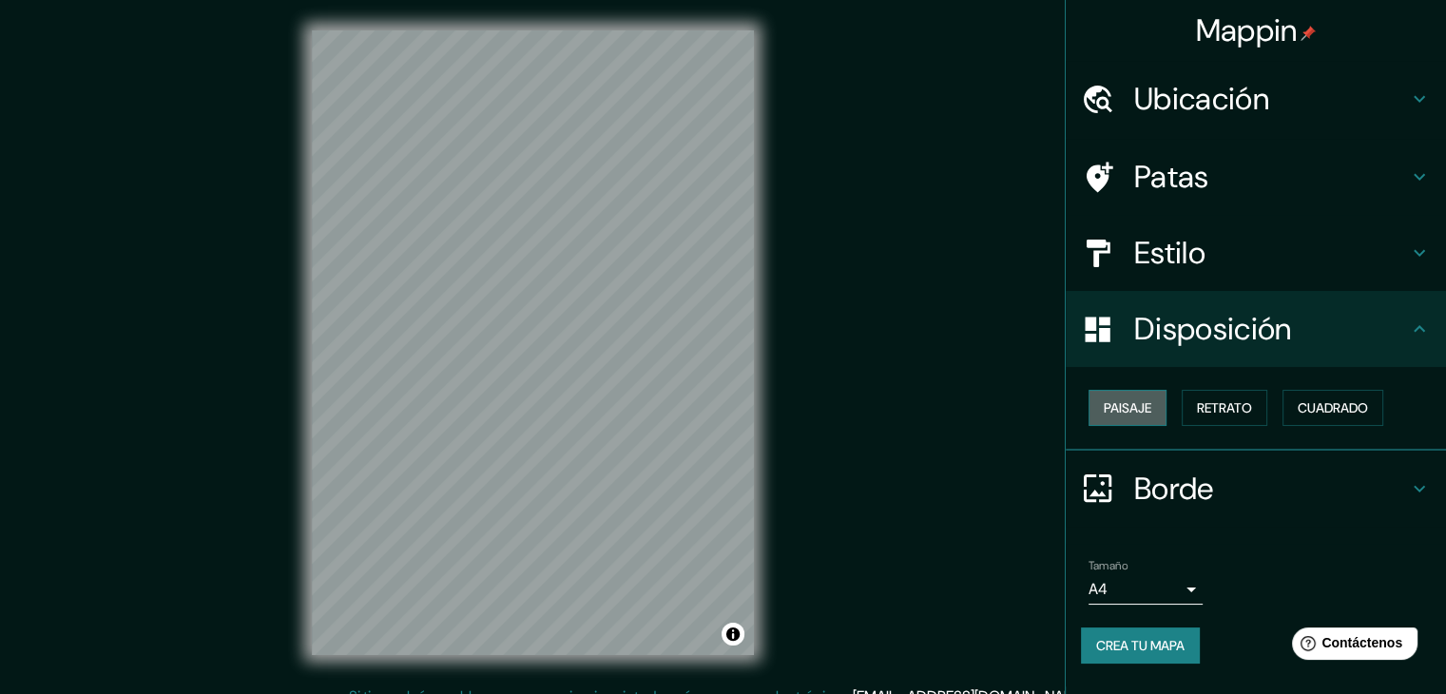
click at [1134, 412] on font "Paisaje" at bounding box center [1127, 407] width 48 height 17
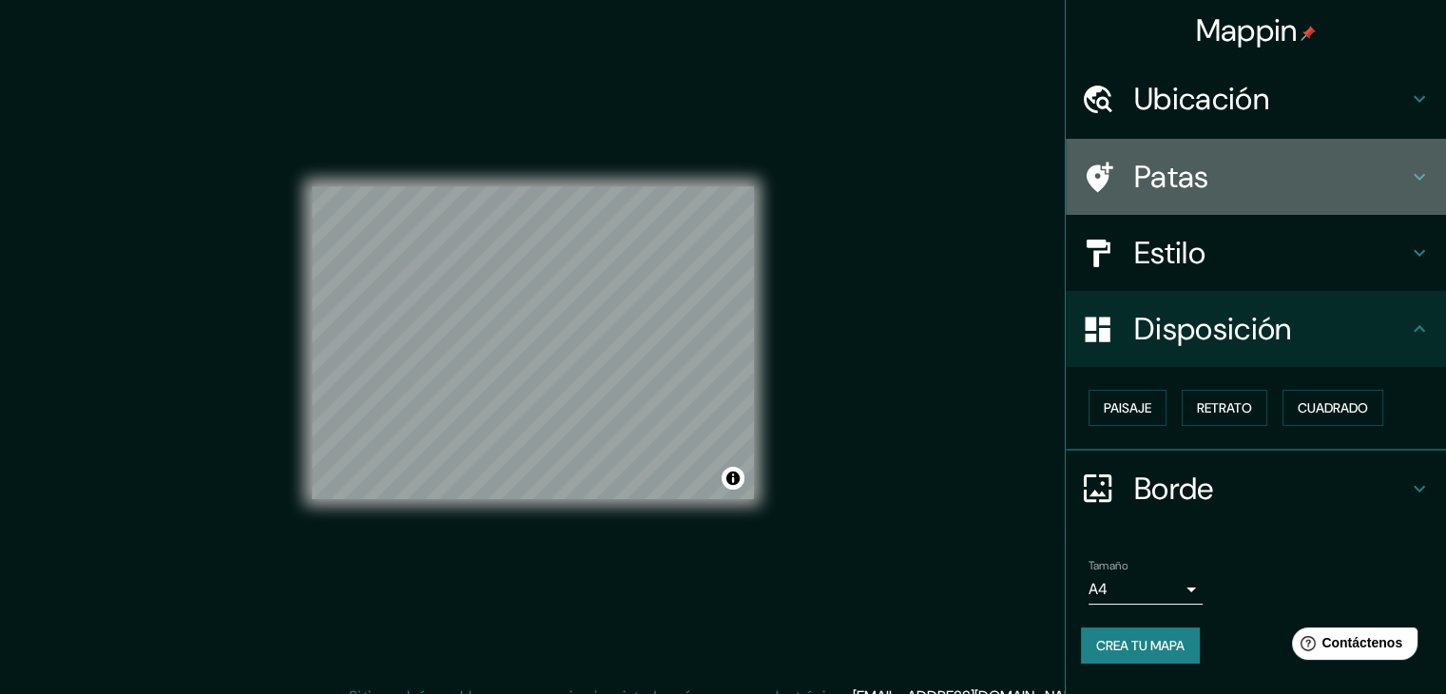
click at [1217, 199] on div "Patas" at bounding box center [1255, 177] width 380 height 76
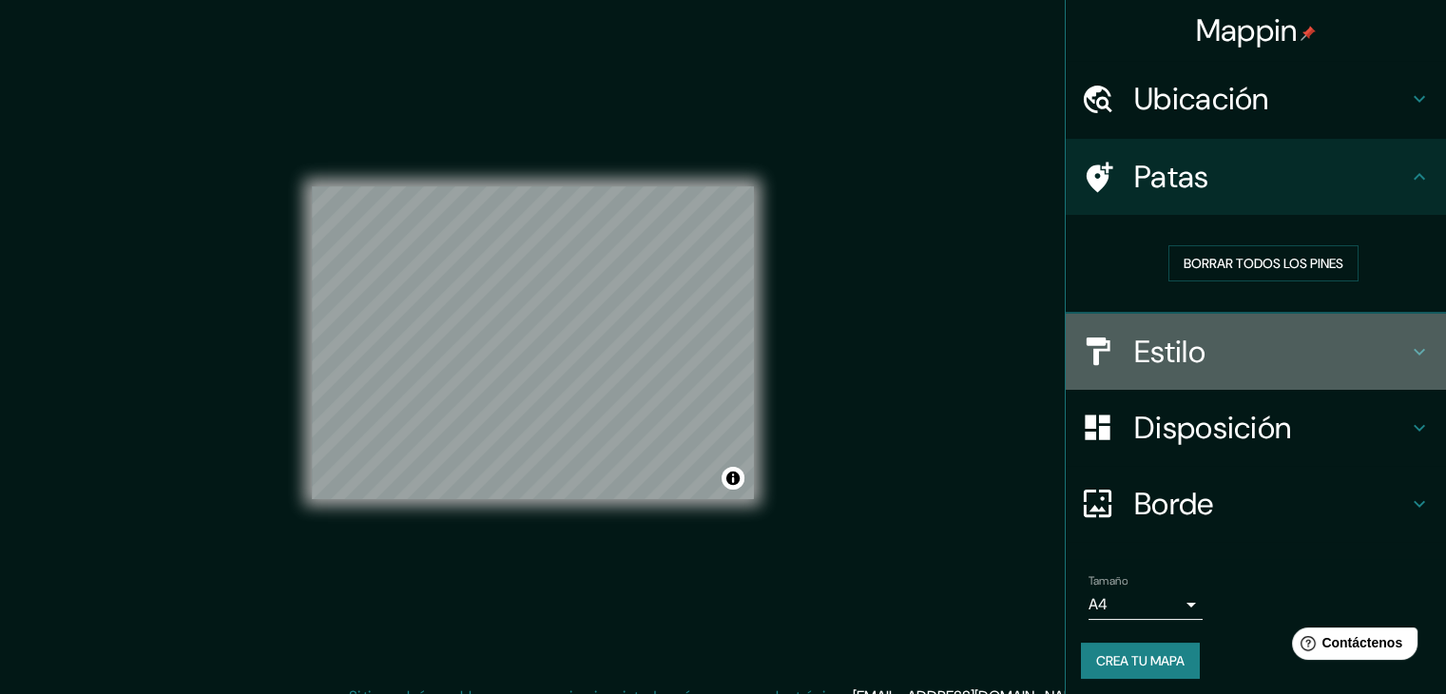
click at [1184, 372] on div "Estilo" at bounding box center [1255, 352] width 380 height 76
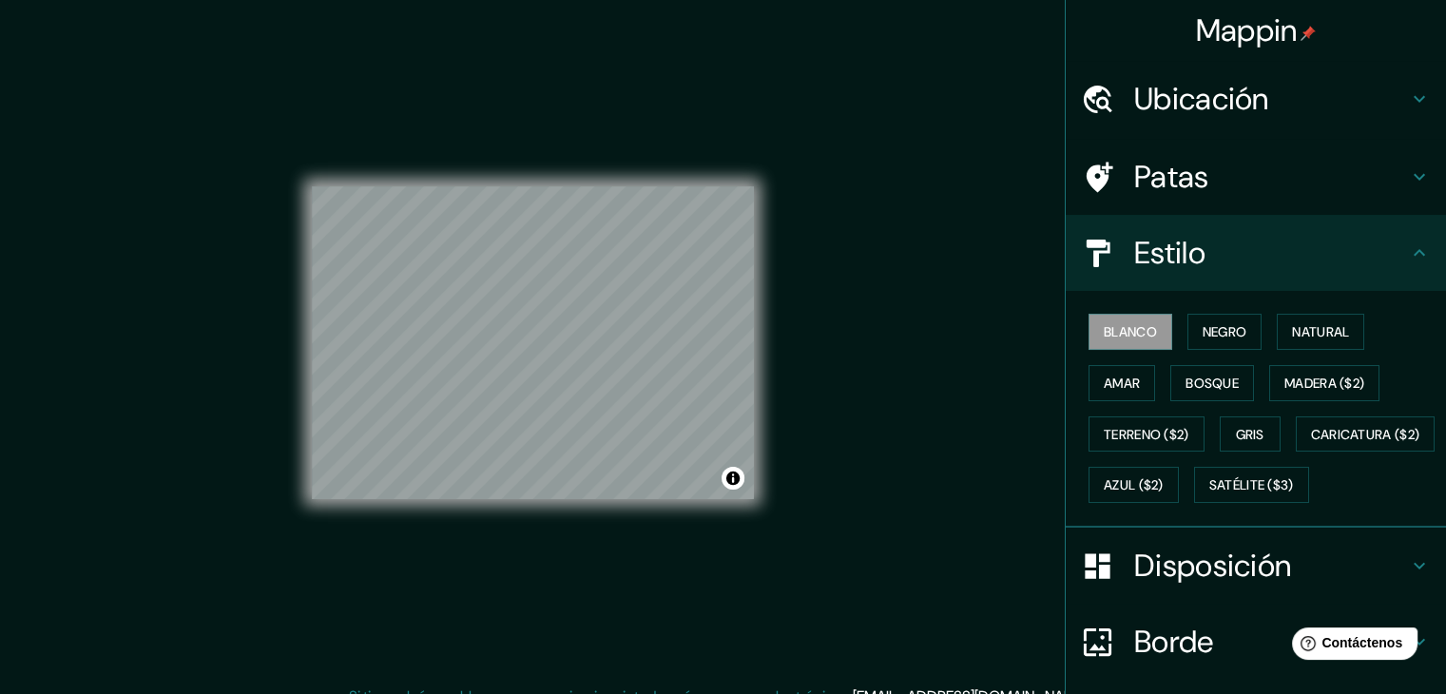
scroll to position [38, 0]
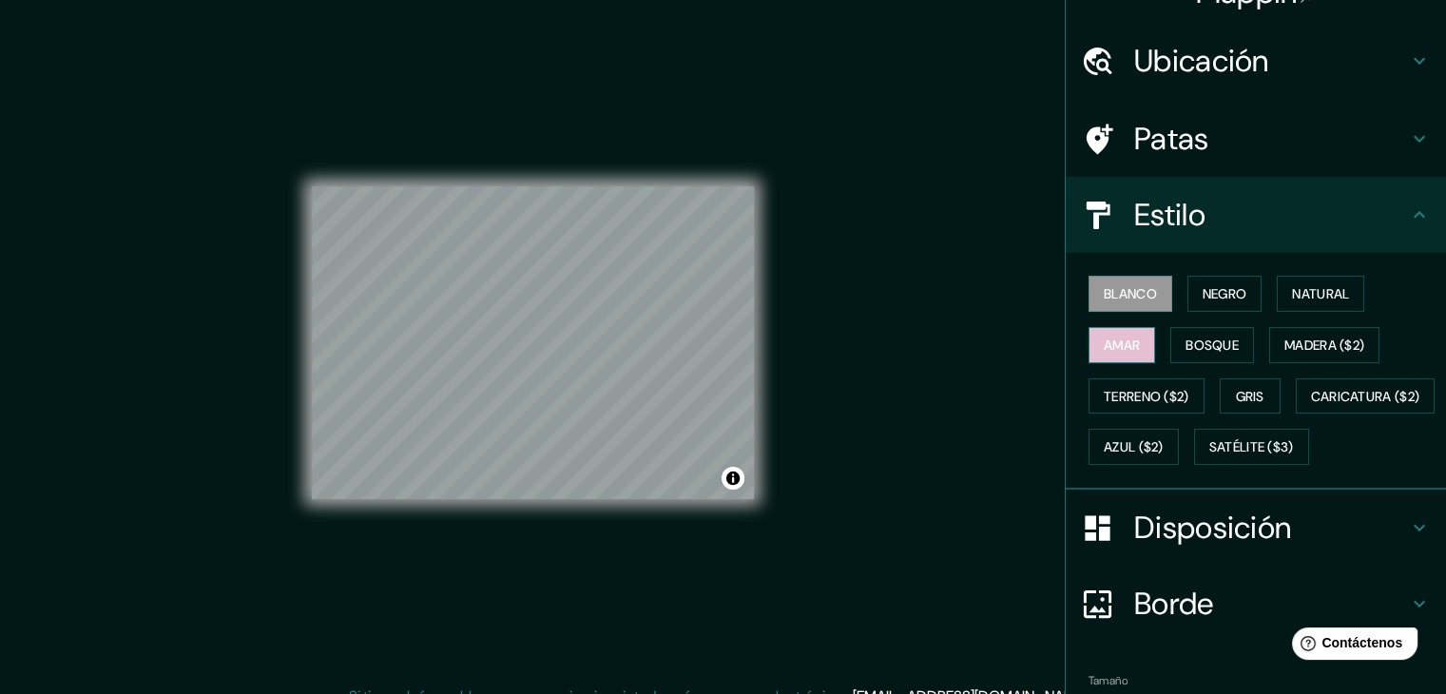
click at [1129, 351] on button "Amar" at bounding box center [1121, 345] width 67 height 36
click at [1218, 289] on font "Negro" at bounding box center [1224, 293] width 45 height 17
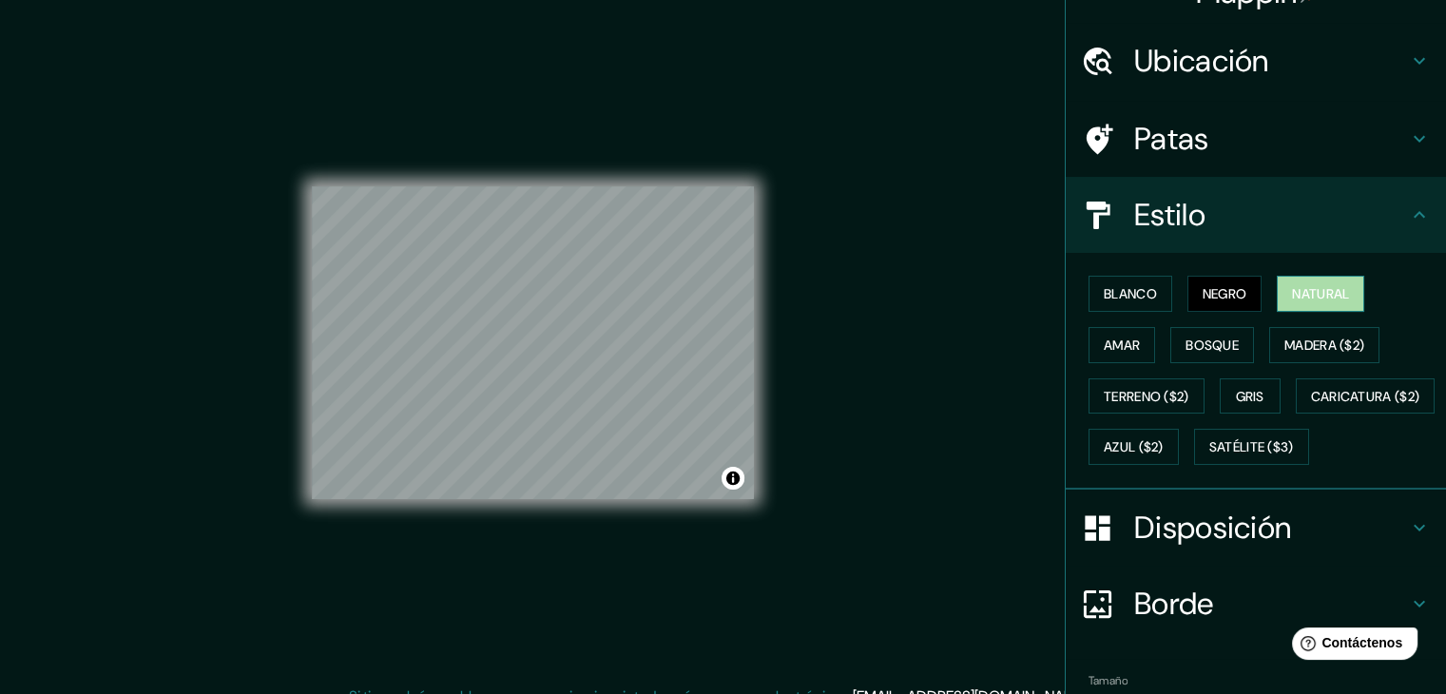
click at [1297, 290] on font "Natural" at bounding box center [1320, 293] width 57 height 17
click at [1224, 343] on font "Bosque" at bounding box center [1211, 344] width 53 height 17
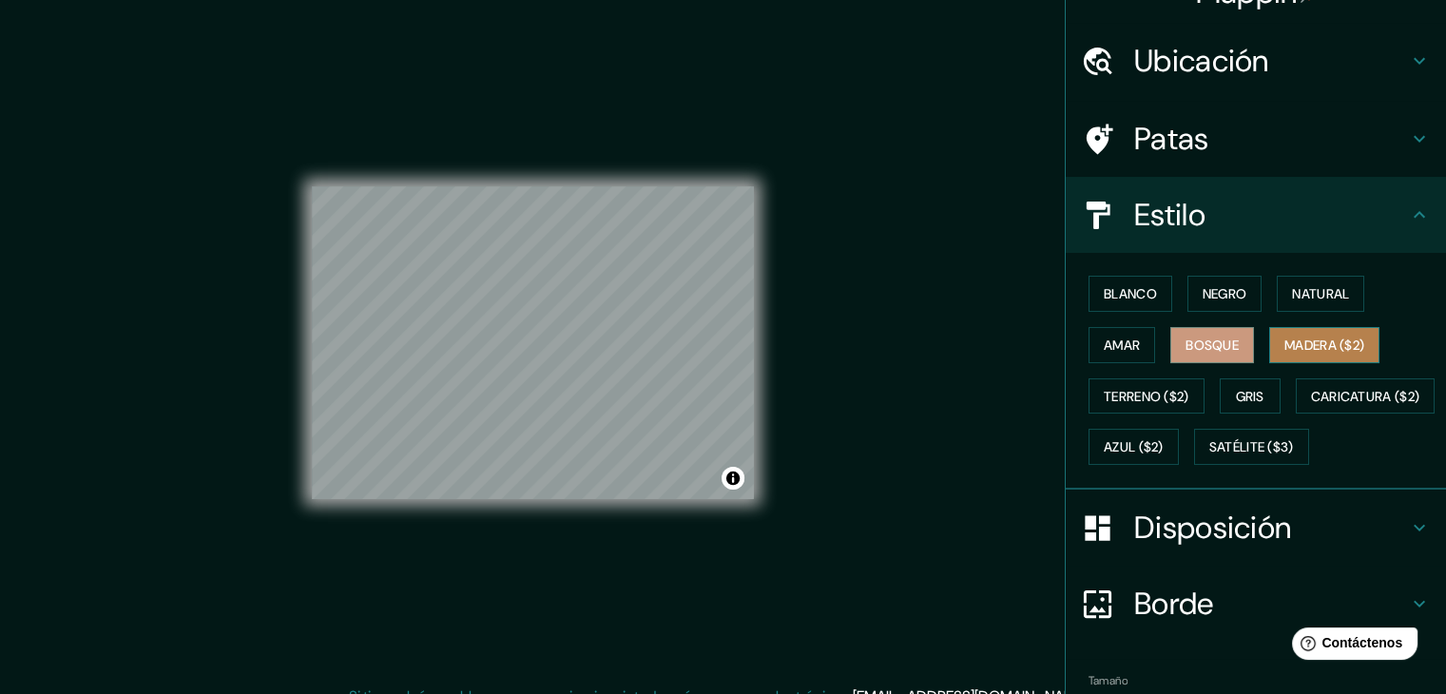
click at [1269, 342] on button "Madera ($2)" at bounding box center [1324, 345] width 110 height 36
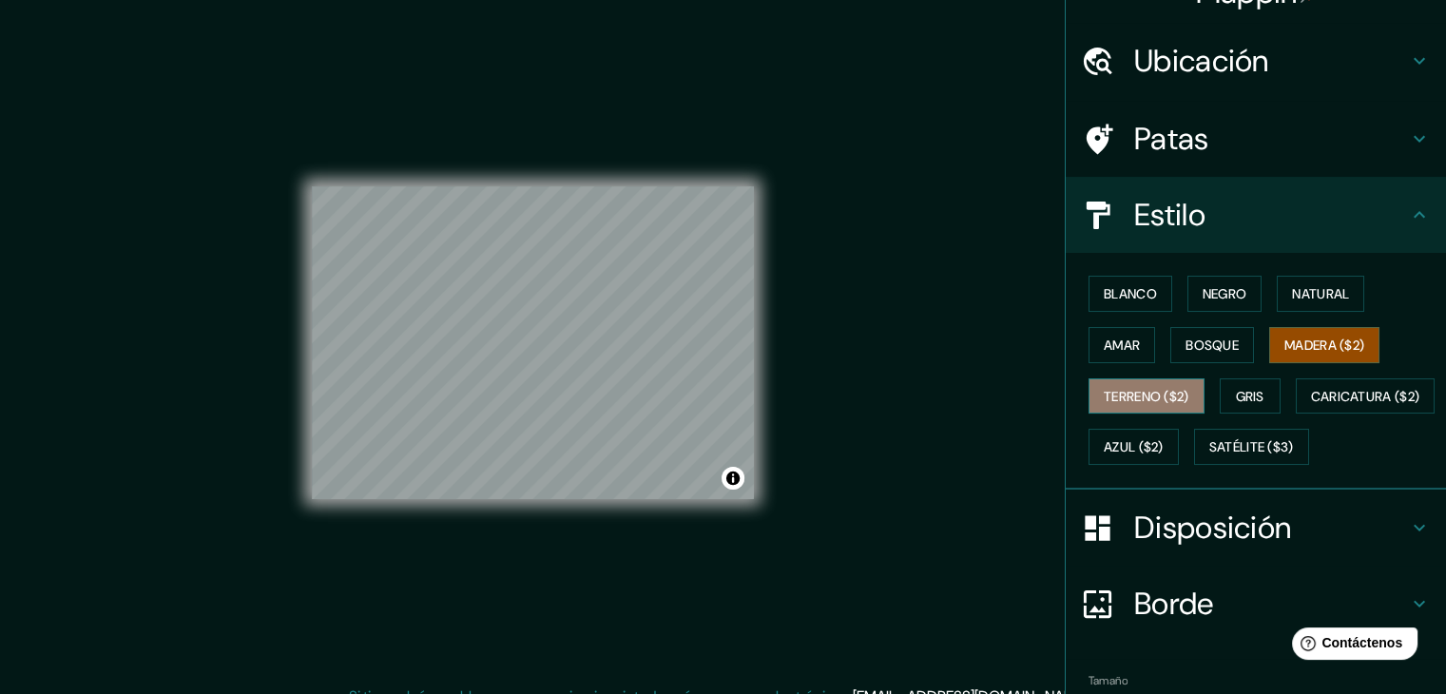
click at [1134, 403] on font "Terreno ($2)" at bounding box center [1146, 396] width 86 height 25
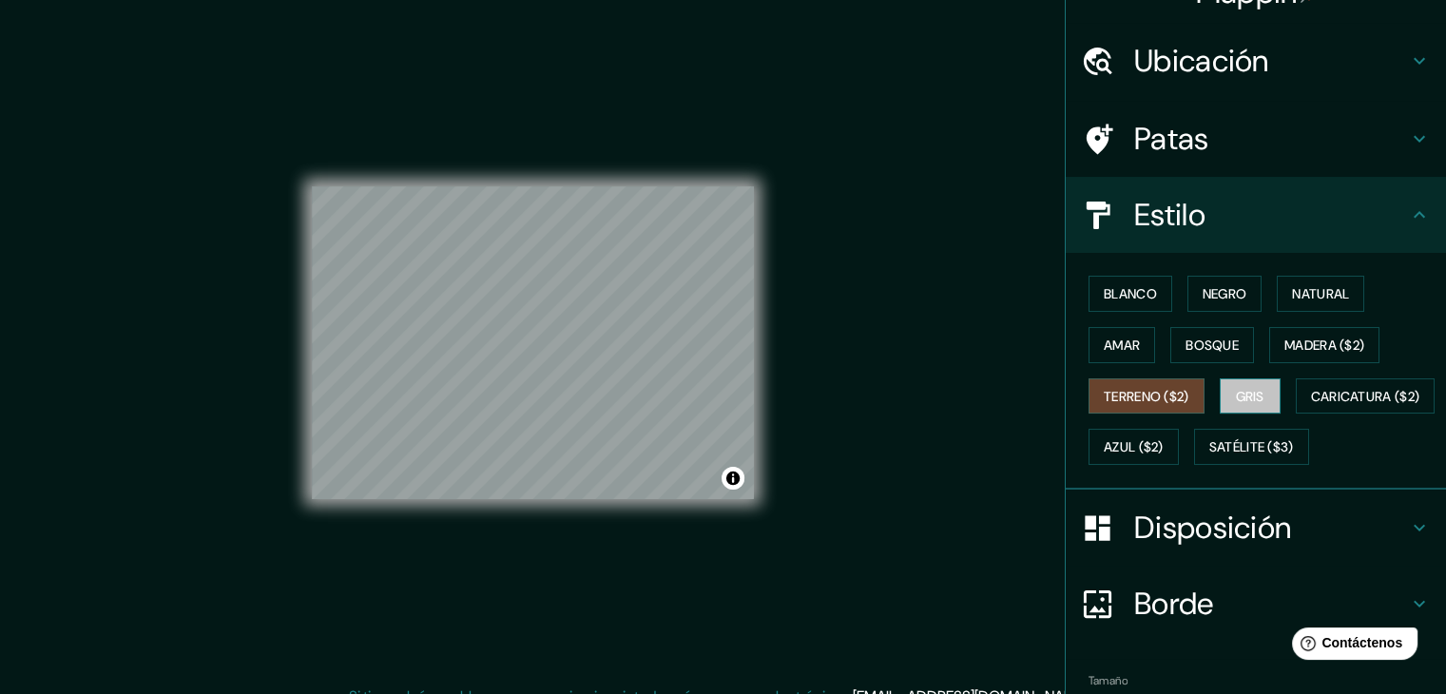
click at [1236, 394] on font "Gris" at bounding box center [1250, 396] width 29 height 17
click at [1129, 342] on button "Amar" at bounding box center [1121, 345] width 67 height 36
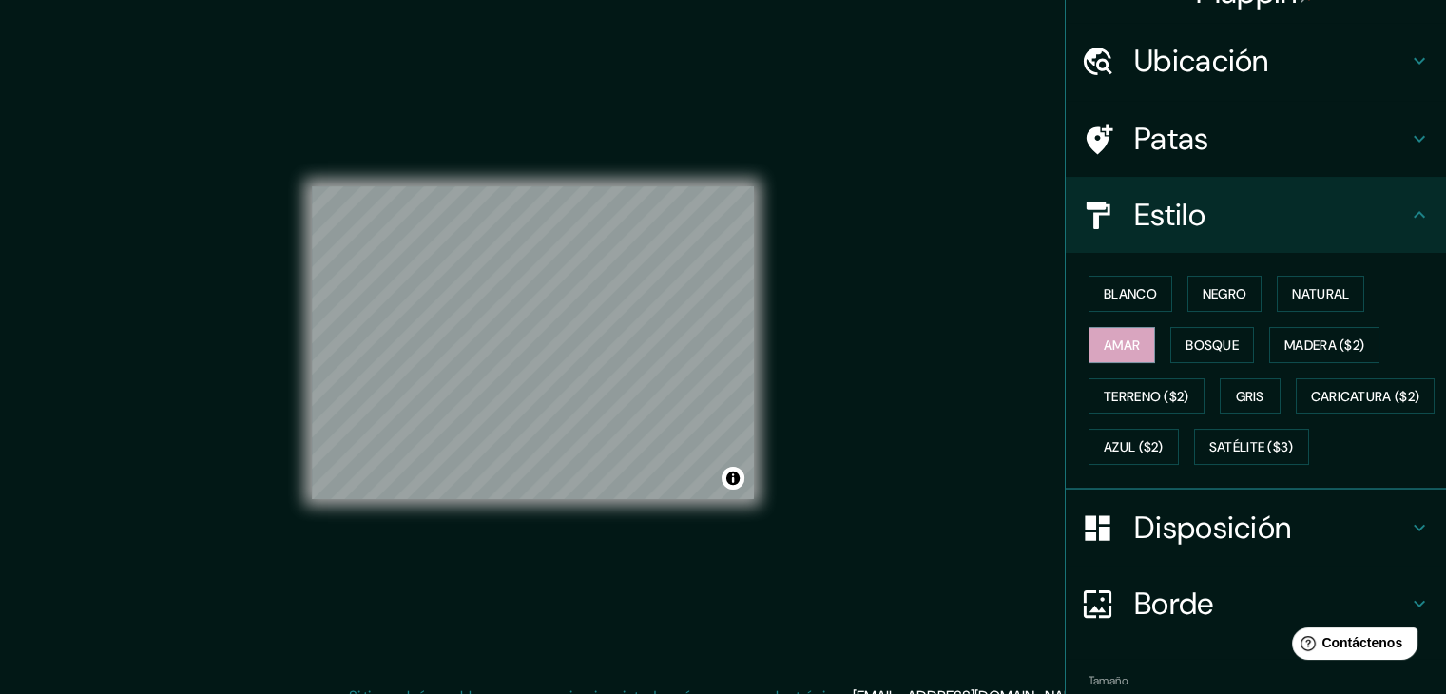
scroll to position [192, 0]
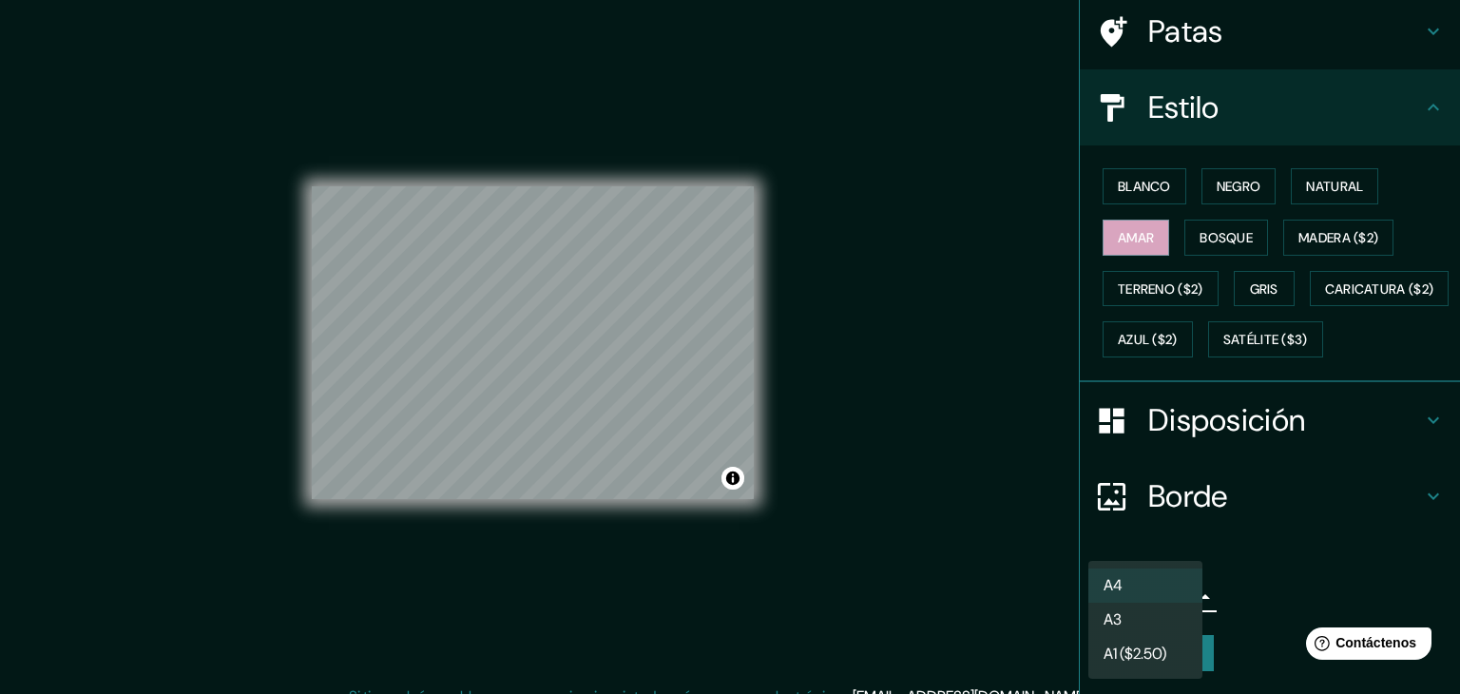
click at [1137, 607] on body "Mappin Ubicación Patas Estilo Blanco Negro Natural Amar Bosque Madera ($2) Terr…" at bounding box center [730, 347] width 1460 height 694
click at [1130, 612] on li "A3" at bounding box center [1145, 621] width 114 height 35
type input "a4"
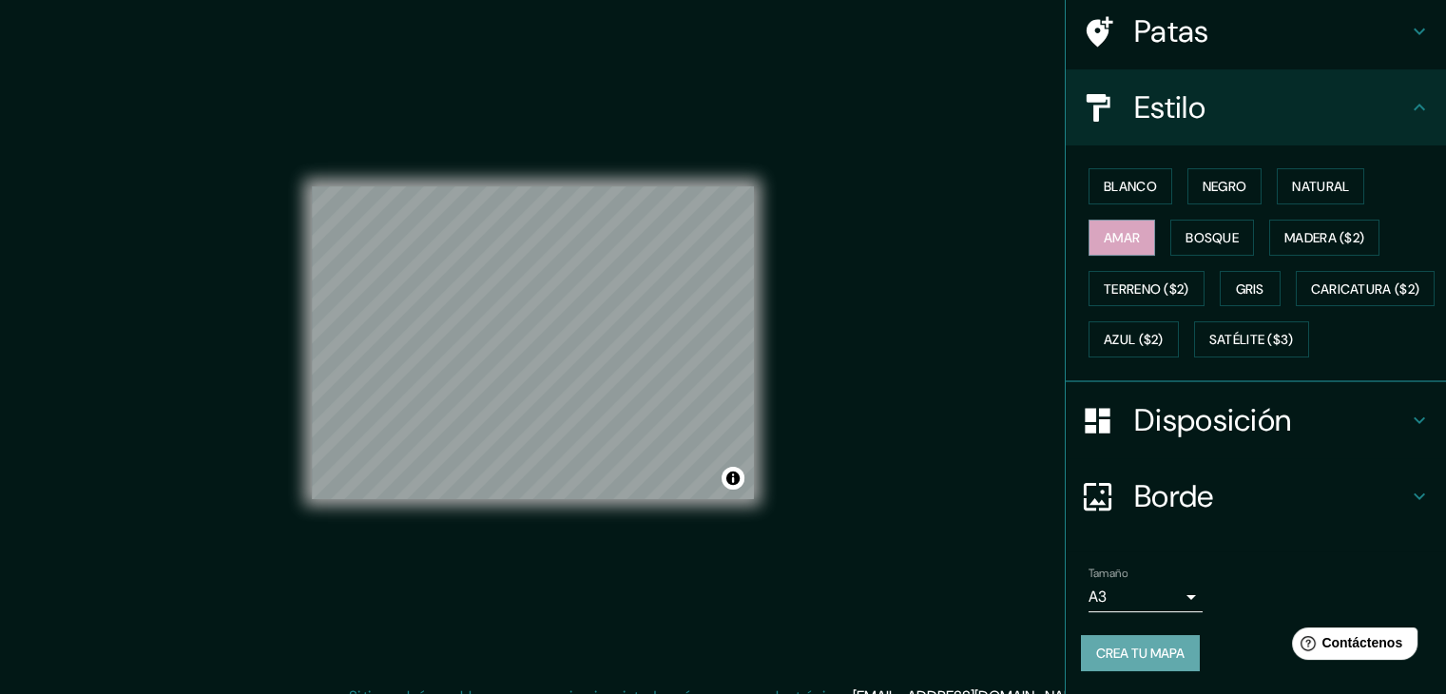
click at [1133, 655] on font "Crea tu mapa" at bounding box center [1140, 652] width 88 height 17
